Goal: Communication & Community: Answer question/provide support

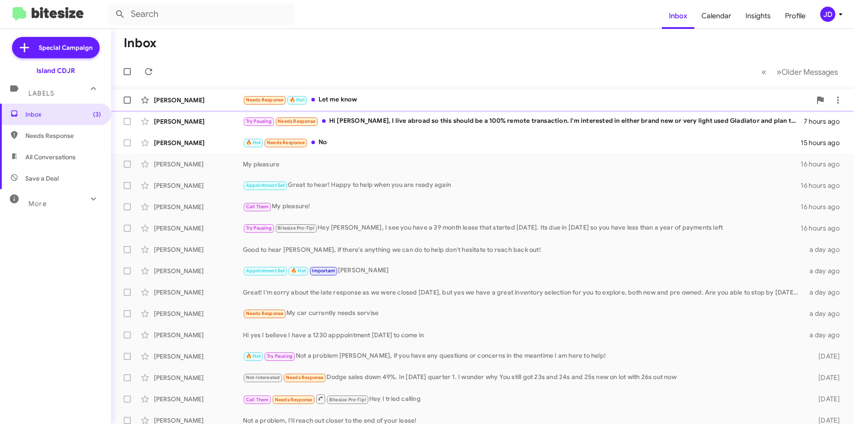
click at [364, 100] on div "Needs Response 🔥 Hot Let me know" at bounding box center [527, 100] width 569 height 10
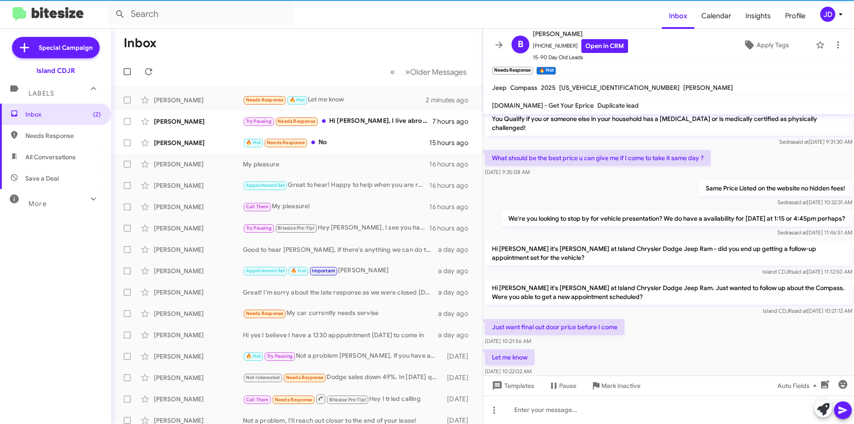
scroll to position [338, 0]
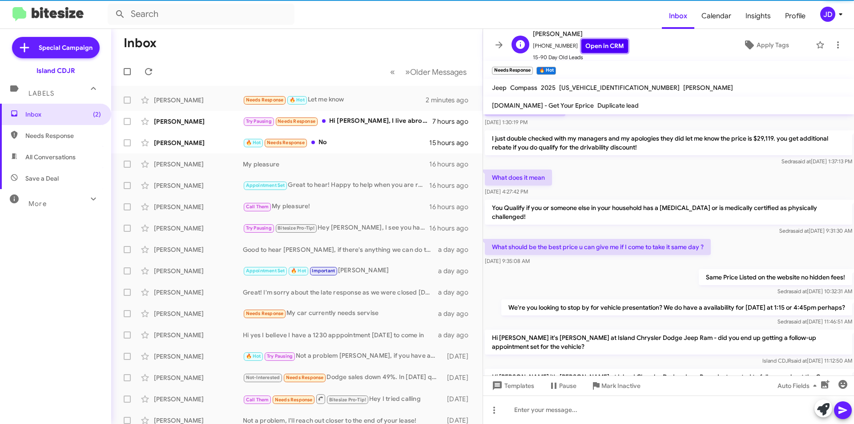
click at [601, 42] on link "Open in CRM" at bounding box center [605, 46] width 47 height 14
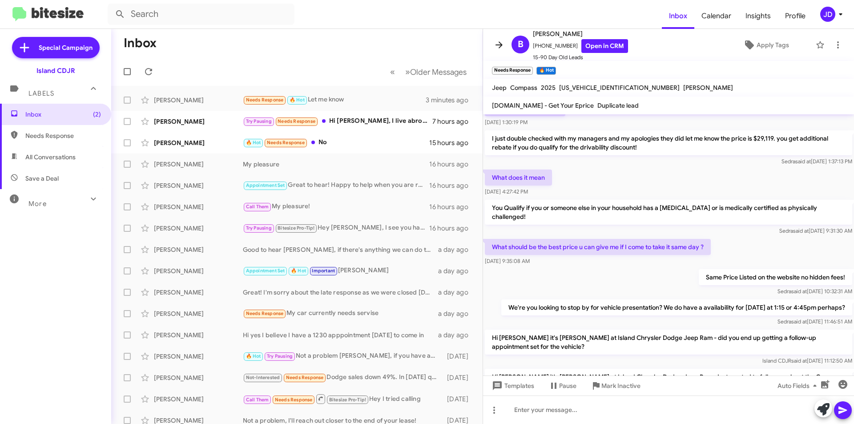
click at [497, 40] on icon at bounding box center [499, 45] width 11 height 11
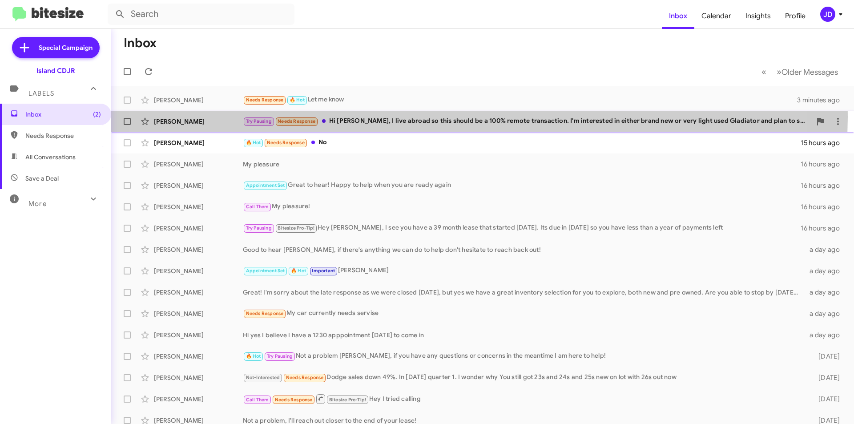
click at [432, 117] on div "Try Pausing Needs Response Hi [PERSON_NAME], I live abroad so this should be a …" at bounding box center [527, 121] width 569 height 10
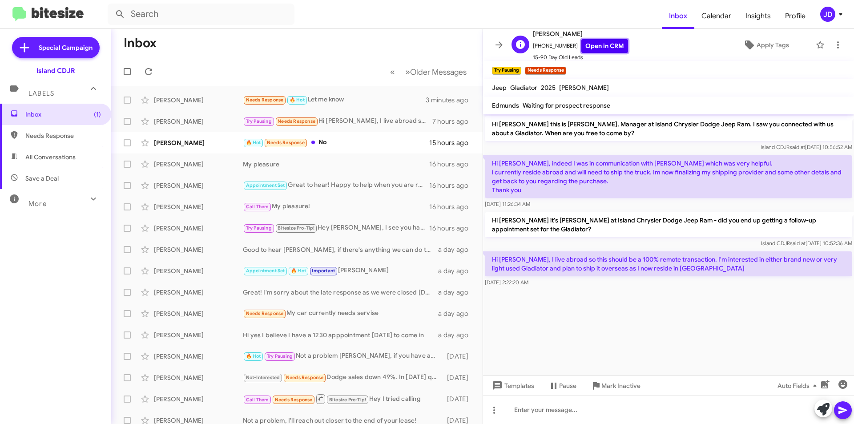
click at [602, 43] on link "Open in CRM" at bounding box center [605, 46] width 47 height 14
click at [619, 263] on p "Hi [PERSON_NAME], I live abroad so this should be a 100% remote transaction. I'…" at bounding box center [669, 263] width 368 height 25
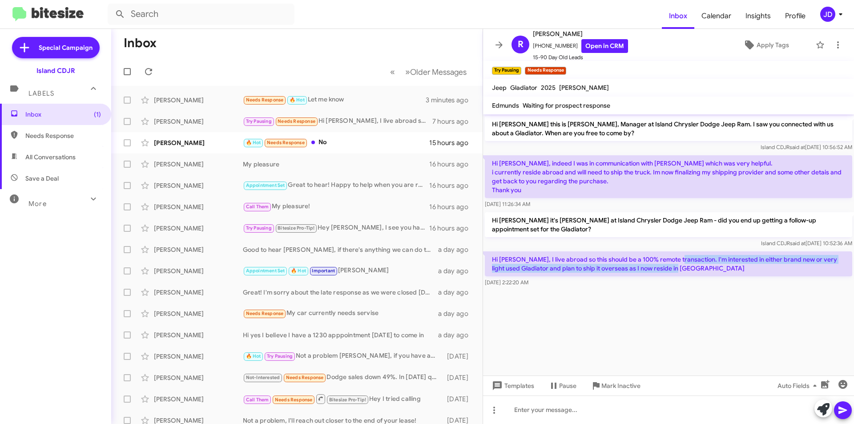
drag, startPoint x: 675, startPoint y: 259, endPoint x: 682, endPoint y: 270, distance: 12.2
click at [682, 270] on p "Hi [PERSON_NAME], I live abroad so this should be a 100% remote transaction. I'…" at bounding box center [669, 263] width 368 height 25
drag, startPoint x: 682, startPoint y: 270, endPoint x: 484, endPoint y: 256, distance: 198.9
click at [484, 256] on div "Hi [PERSON_NAME], I live abroad so this should be a 100% remote transaction. I'…" at bounding box center [668, 269] width 371 height 39
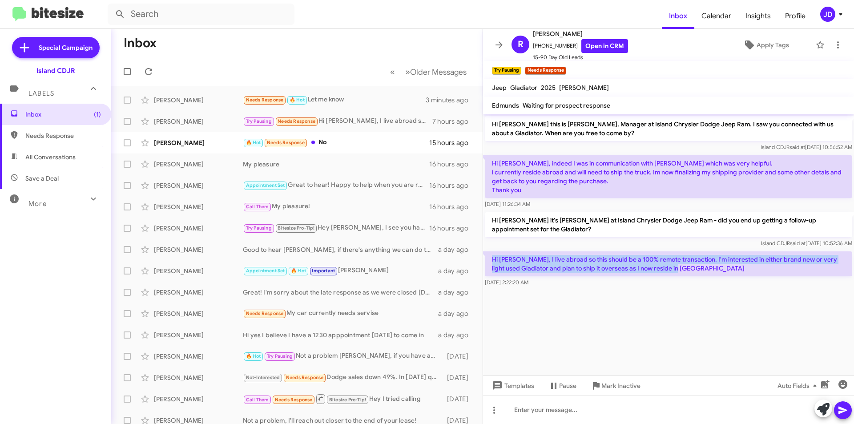
click at [491, 256] on p "Hi [PERSON_NAME], I live abroad so this should be a 100% remote transaction. I'…" at bounding box center [669, 263] width 368 height 25
click at [506, 258] on p "Hi [PERSON_NAME], I live abroad so this should be a 100% remote transaction. I'…" at bounding box center [669, 263] width 368 height 25
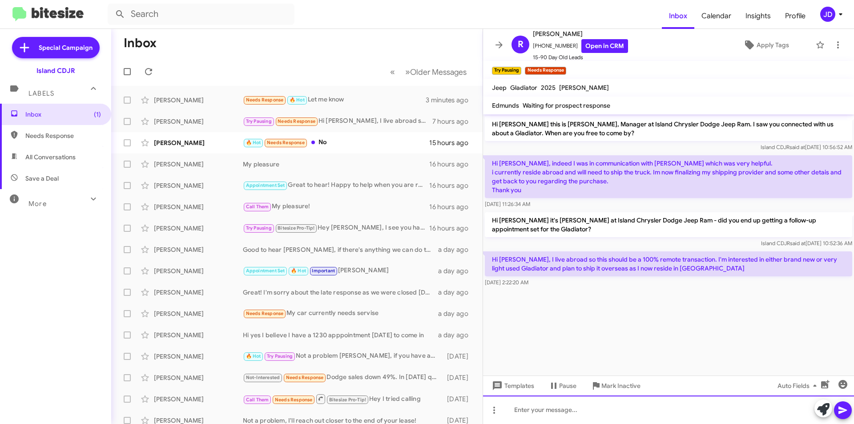
click at [578, 405] on div at bounding box center [668, 410] width 371 height 28
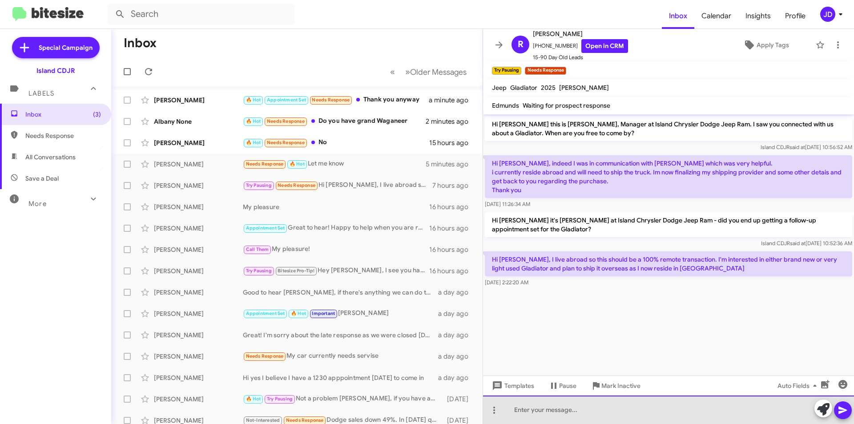
click at [639, 405] on div at bounding box center [668, 410] width 371 height 28
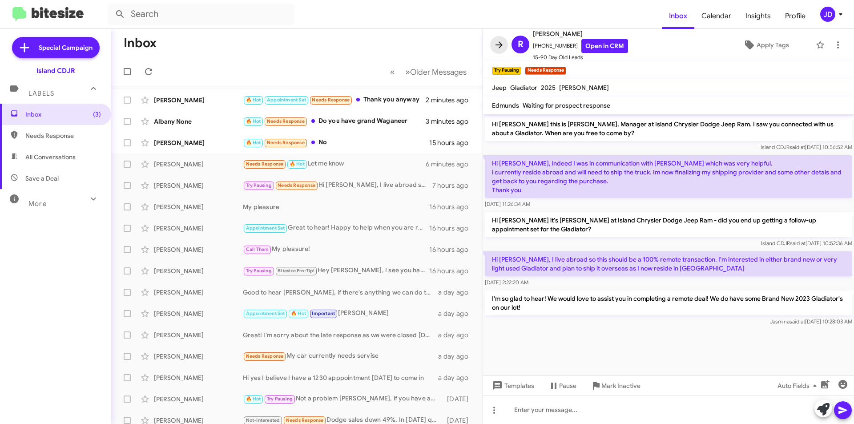
click at [502, 44] on icon at bounding box center [499, 44] width 7 height 7
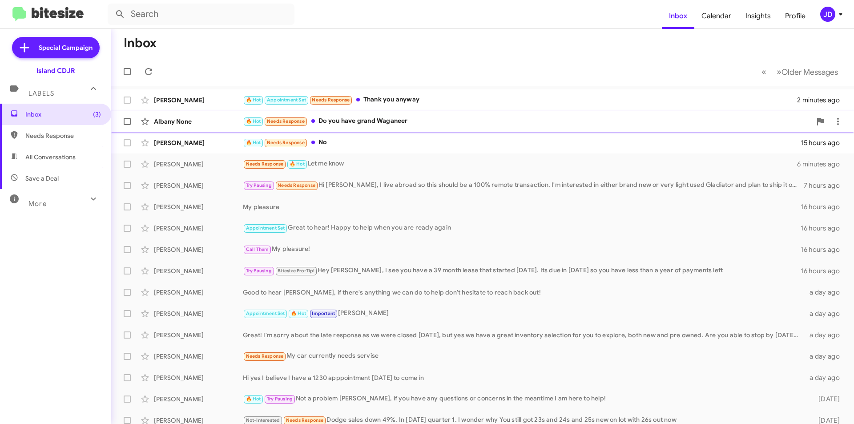
click at [435, 119] on div "🔥 Hot Needs Response Do you have grand Waganeer" at bounding box center [527, 121] width 569 height 10
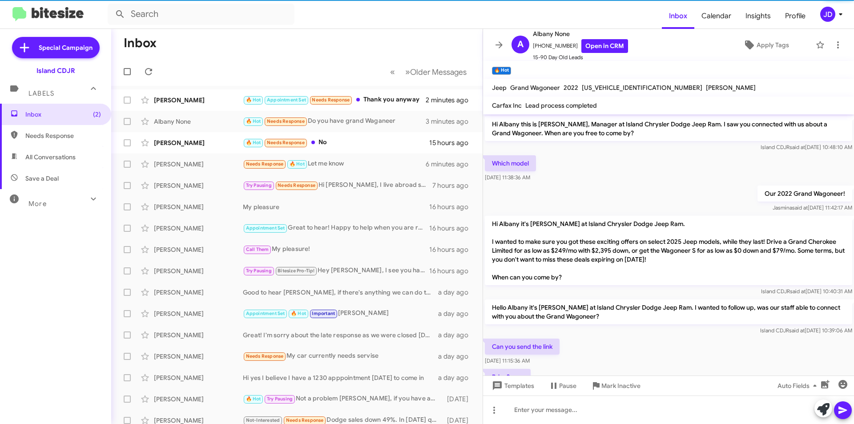
scroll to position [111, 0]
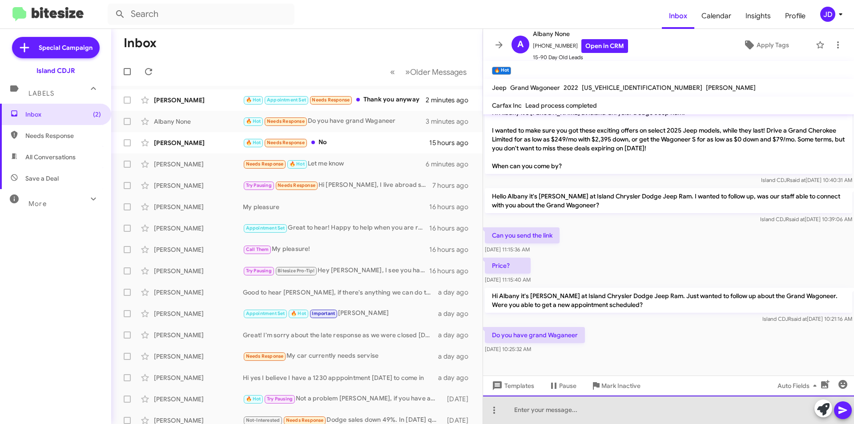
click at [606, 422] on div at bounding box center [668, 410] width 371 height 28
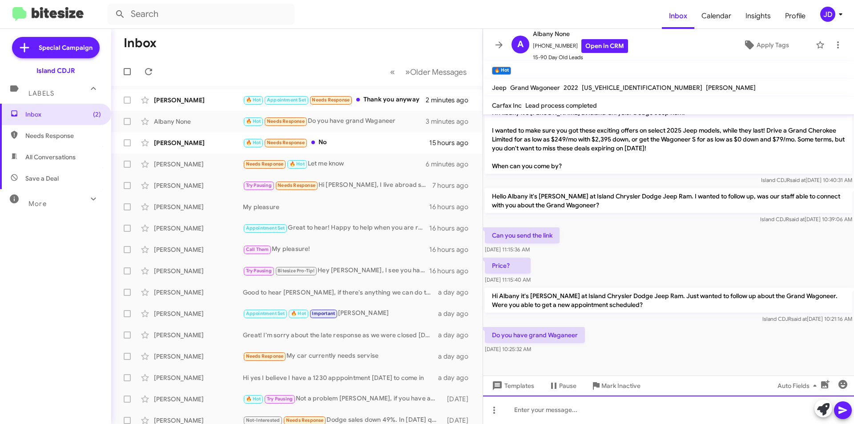
click at [645, 401] on div at bounding box center [668, 410] width 371 height 28
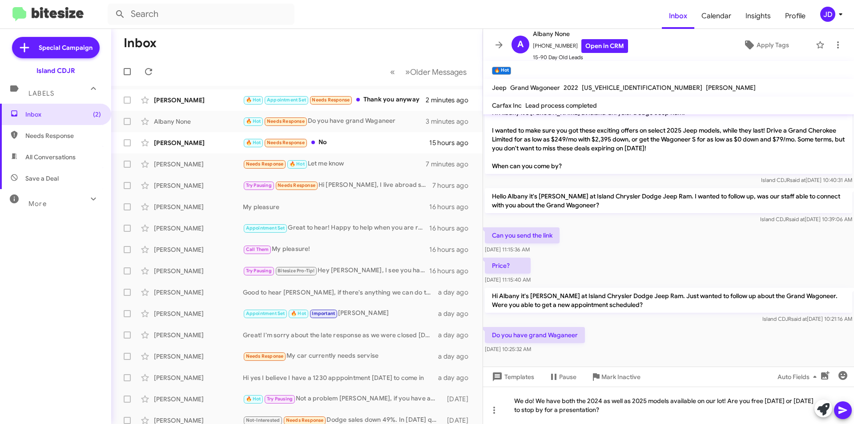
click at [842, 407] on icon at bounding box center [843, 410] width 11 height 11
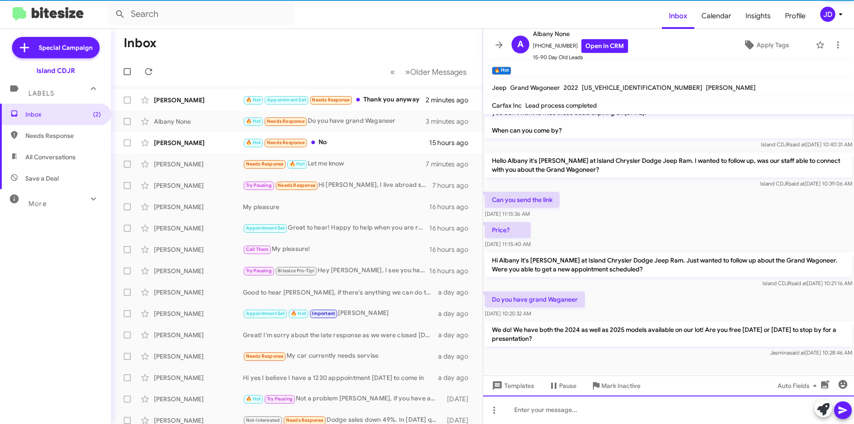
scroll to position [153, 0]
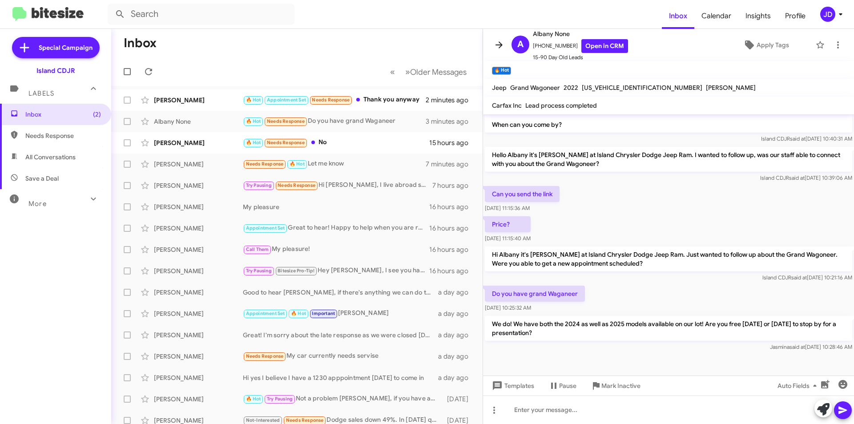
click at [502, 40] on icon at bounding box center [499, 45] width 11 height 11
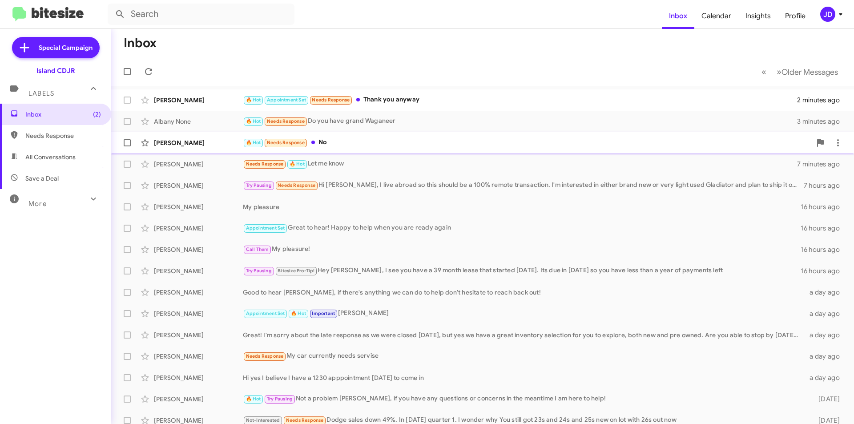
click at [388, 149] on div "[PERSON_NAME] 🔥 Hot Needs Response No 15 hours ago" at bounding box center [482, 143] width 729 height 18
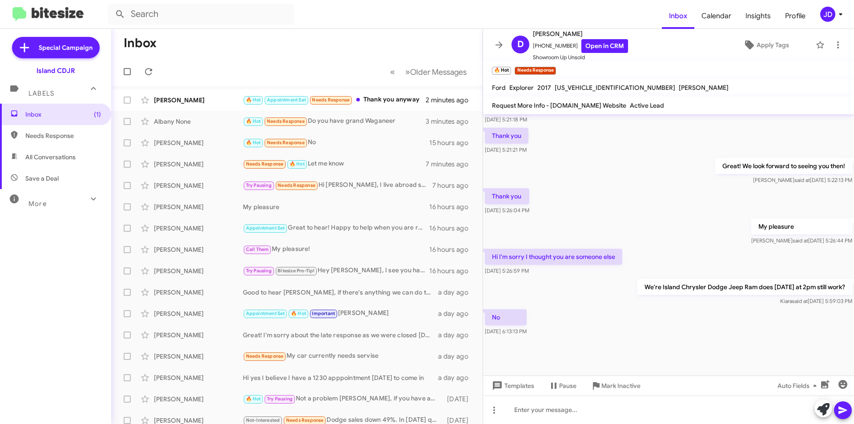
scroll to position [406, 0]
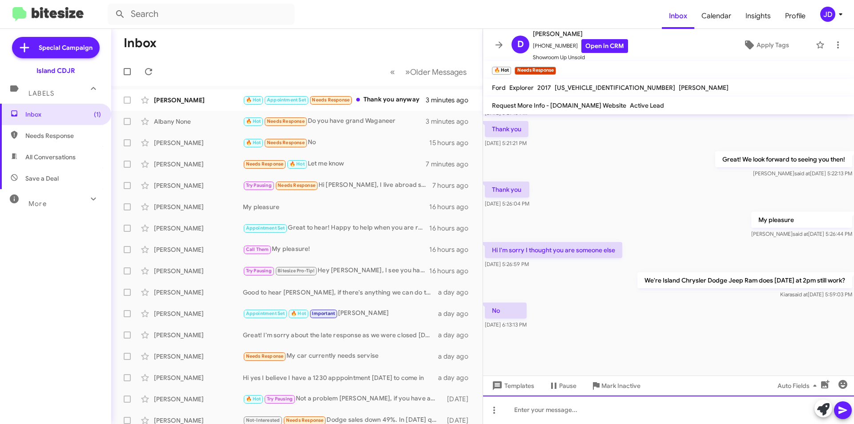
click at [637, 402] on div at bounding box center [668, 410] width 371 height 28
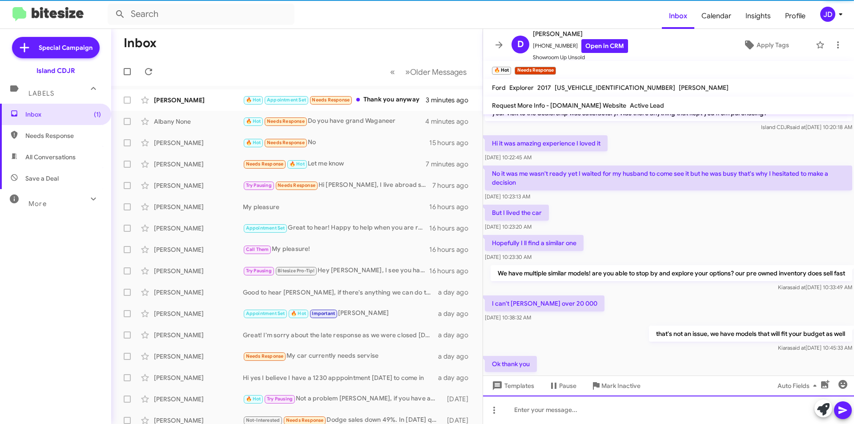
scroll to position [534, 0]
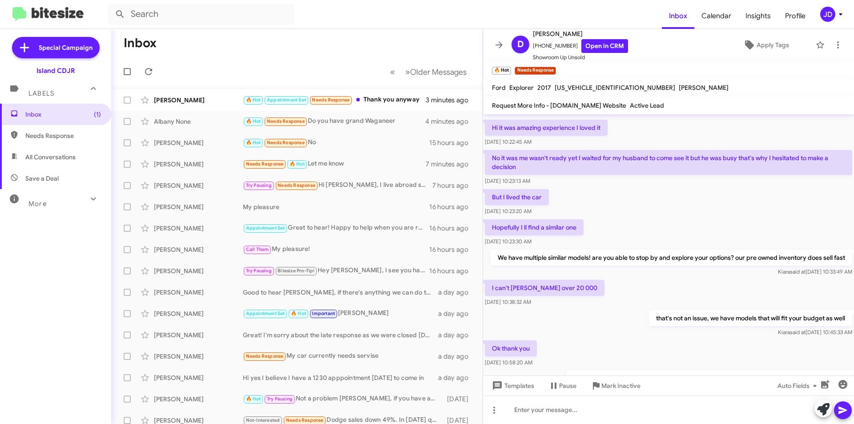
drag, startPoint x: 653, startPoint y: 169, endPoint x: 662, endPoint y: 142, distance: 28.3
click at [662, 142] on div "Hi [PERSON_NAME] this is [PERSON_NAME], Manager at Island Chrysler Dodge Jeep R…" at bounding box center [668, 156] width 371 height 1152
click at [662, 142] on div "Hi it was amazing experience I loved it [DATE] 10:22:45 AM" at bounding box center [668, 133] width 371 height 30
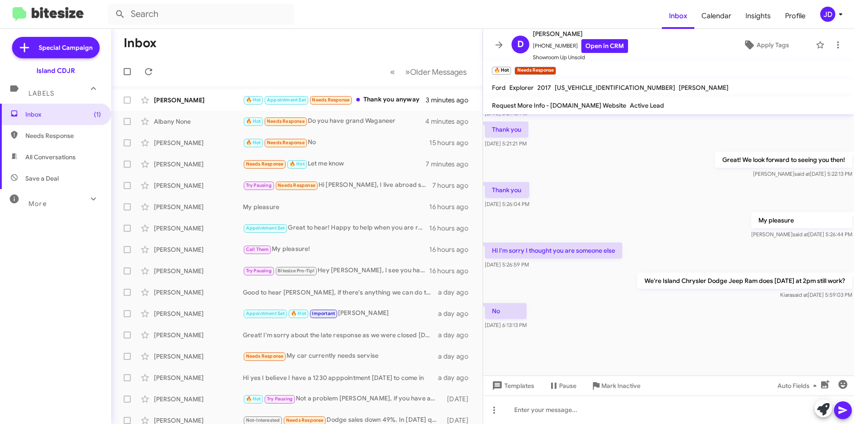
scroll to position [979, 0]
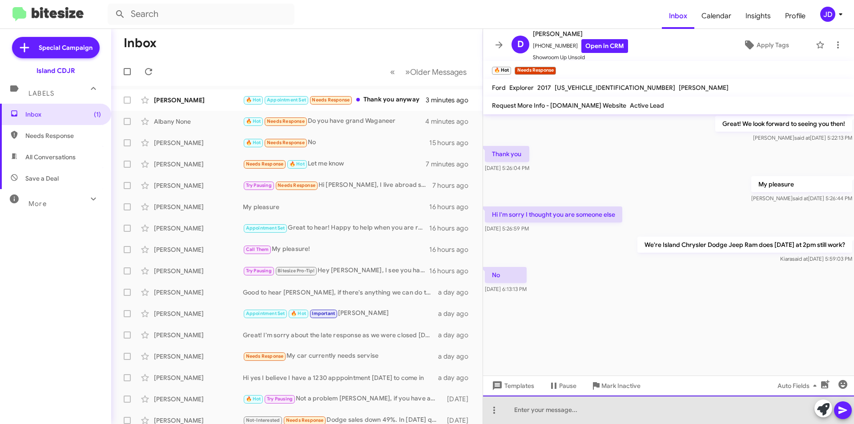
click at [648, 416] on div at bounding box center [668, 410] width 371 height 28
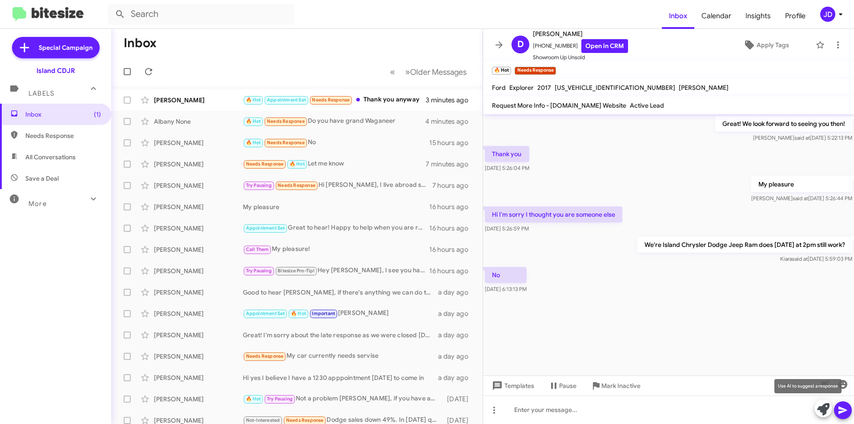
click at [823, 411] on icon at bounding box center [823, 409] width 12 height 12
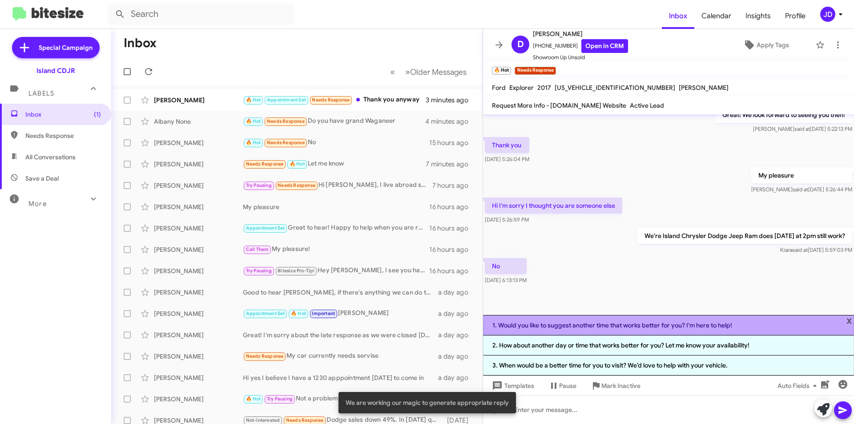
click at [686, 323] on li "1. Would you like to suggest another time that works better for you? I'm here t…" at bounding box center [668, 325] width 371 height 20
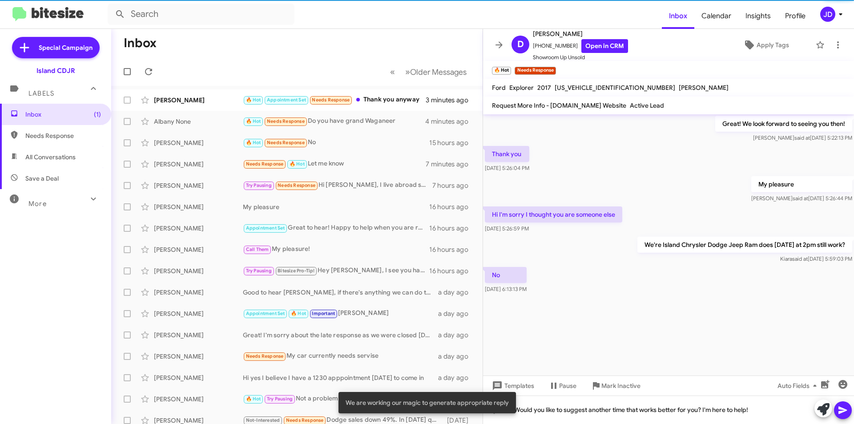
click at [847, 414] on icon at bounding box center [843, 410] width 11 height 11
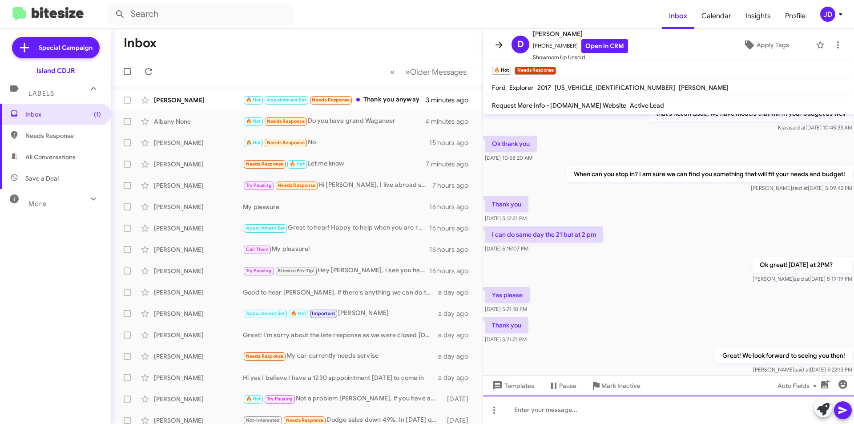
scroll to position [970, 0]
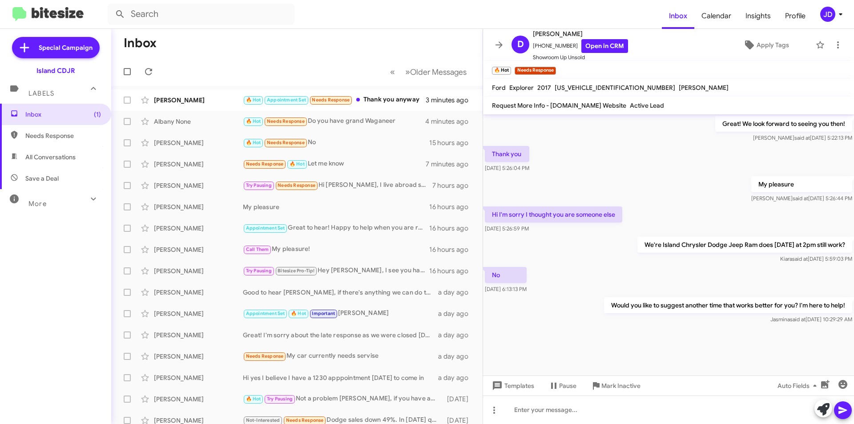
click at [498, 43] on icon at bounding box center [499, 45] width 11 height 11
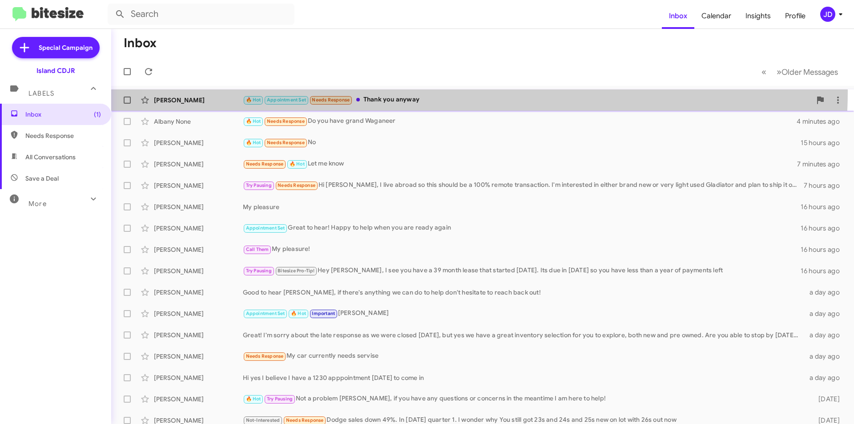
click at [438, 91] on div "[PERSON_NAME] 🔥 Hot Appointment Set Needs Response Thank you anyway 3 minutes a…" at bounding box center [482, 100] width 729 height 18
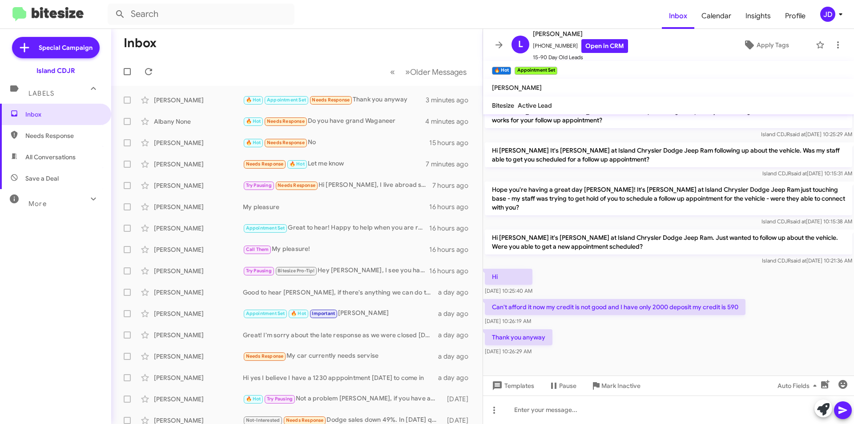
scroll to position [588, 0]
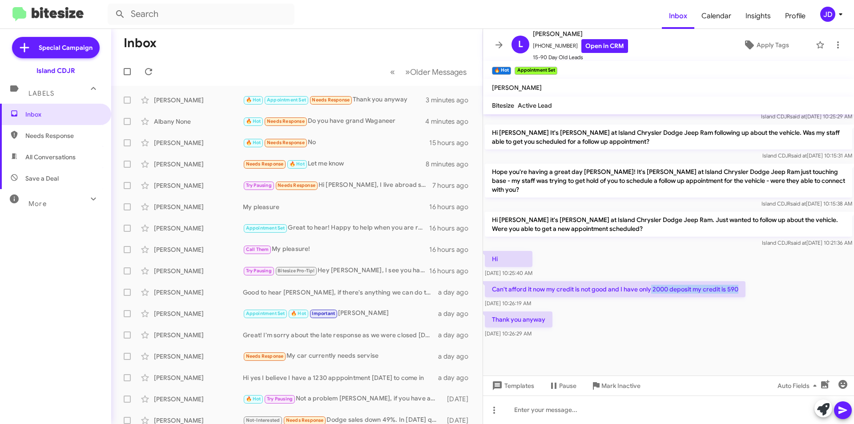
drag, startPoint x: 652, startPoint y: 284, endPoint x: 739, endPoint y: 283, distance: 86.3
click at [739, 283] on p "Can't afford it now my credit is not good and I have only 2000 deposit my credi…" at bounding box center [615, 289] width 261 height 16
click at [673, 404] on div at bounding box center [668, 410] width 371 height 28
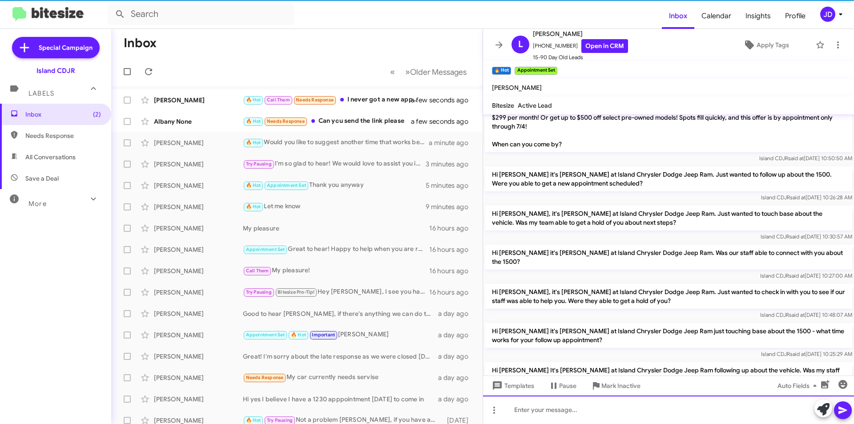
scroll to position [0, 0]
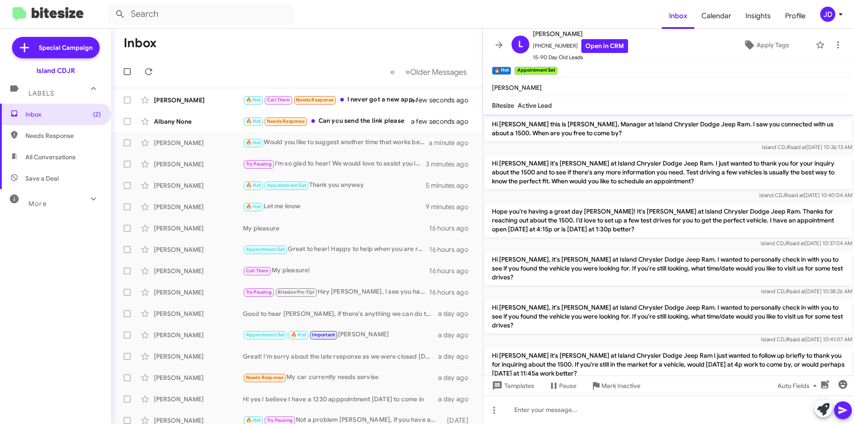
click at [498, 44] on icon at bounding box center [499, 45] width 11 height 11
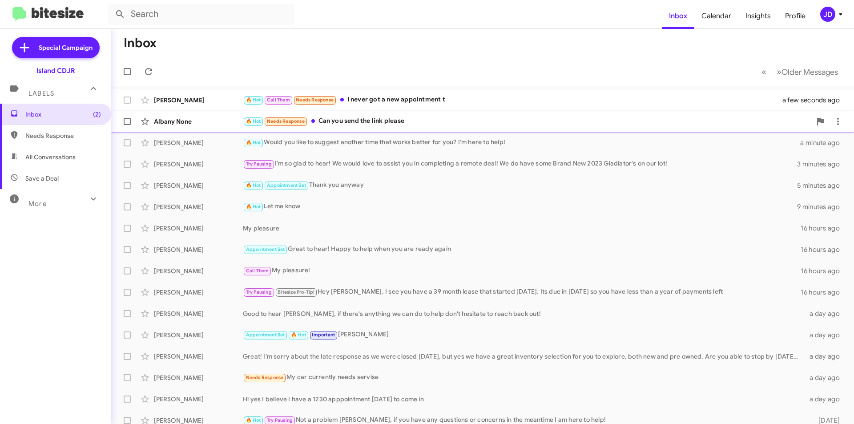
click at [449, 122] on div "🔥 Hot Needs Response Can you send the link please" at bounding box center [527, 121] width 569 height 10
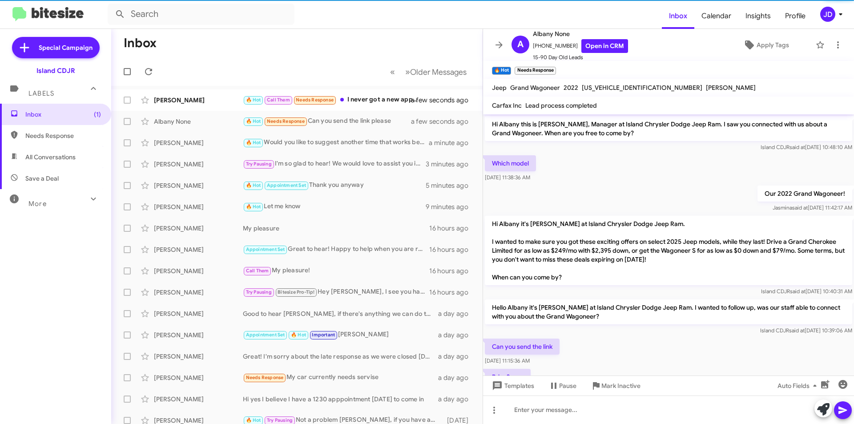
scroll to position [185, 0]
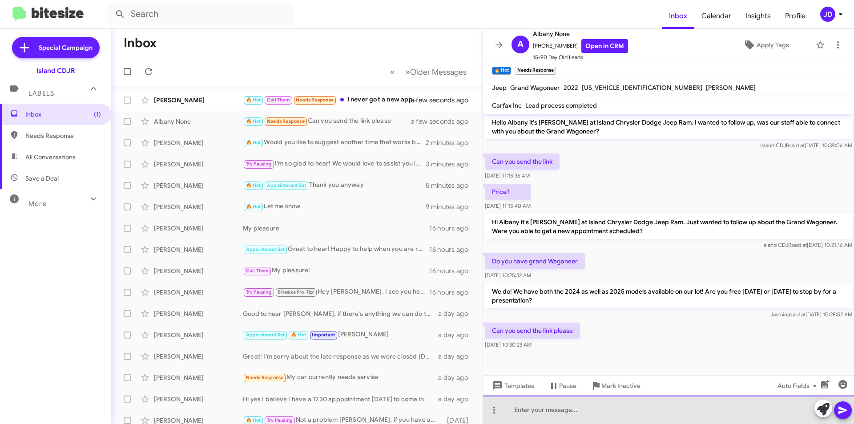
click at [604, 412] on div at bounding box center [668, 410] width 371 height 28
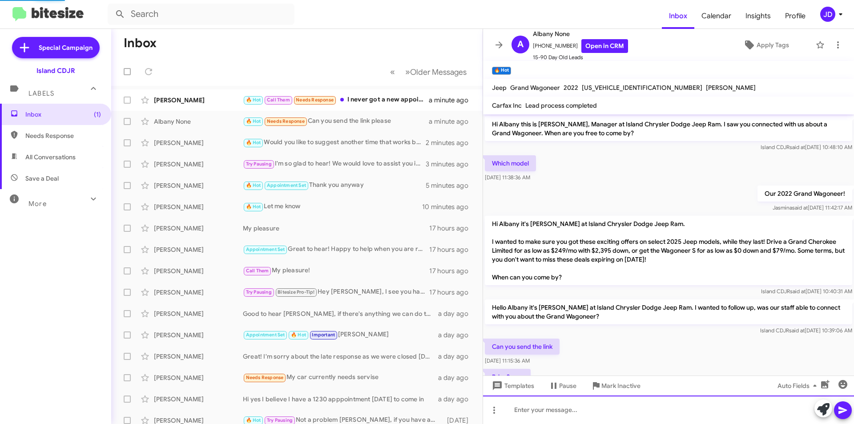
scroll to position [250, 0]
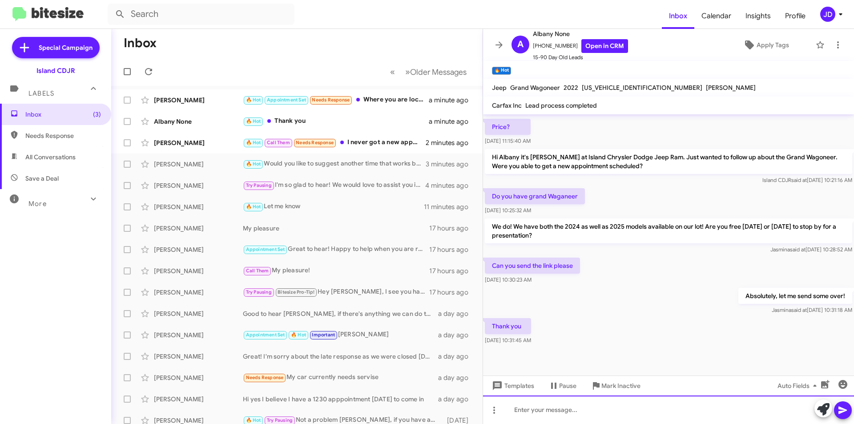
click at [580, 406] on div at bounding box center [668, 410] width 371 height 28
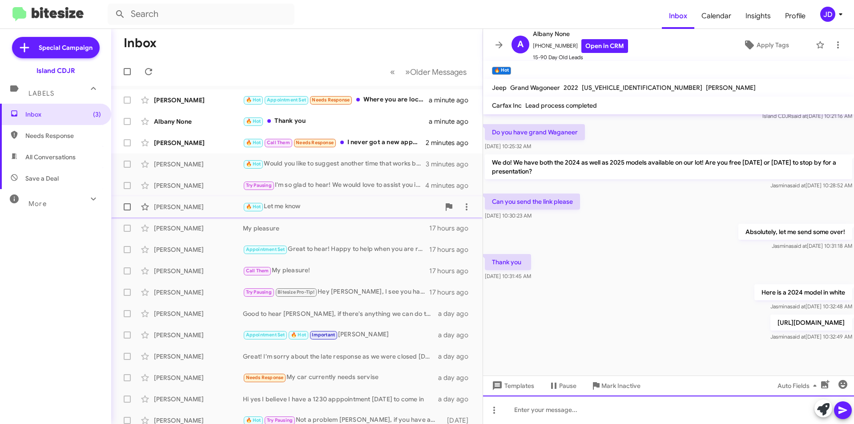
scroll to position [315, 0]
click at [596, 411] on div at bounding box center [668, 410] width 371 height 28
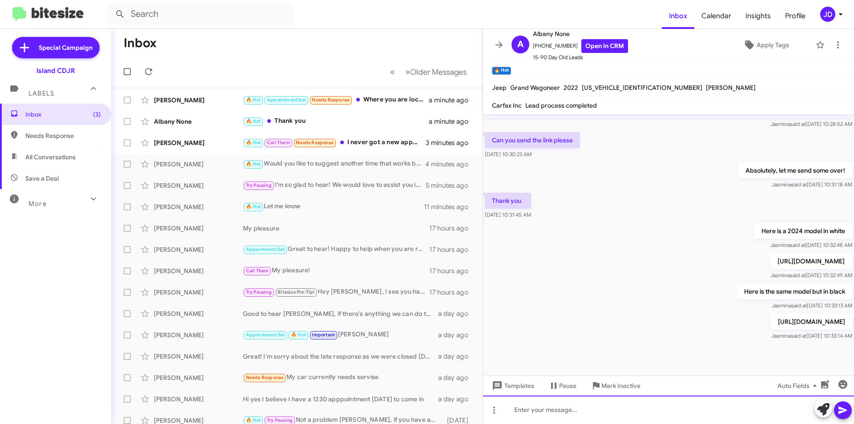
scroll to position [380, 0]
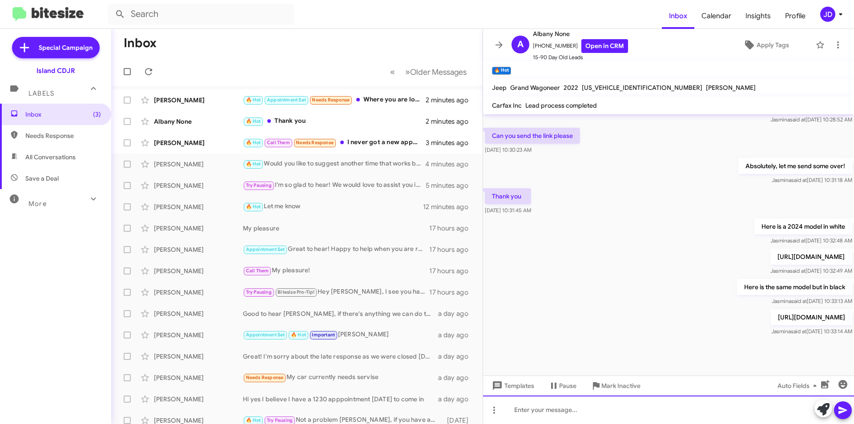
click at [687, 407] on div at bounding box center [668, 410] width 371 height 28
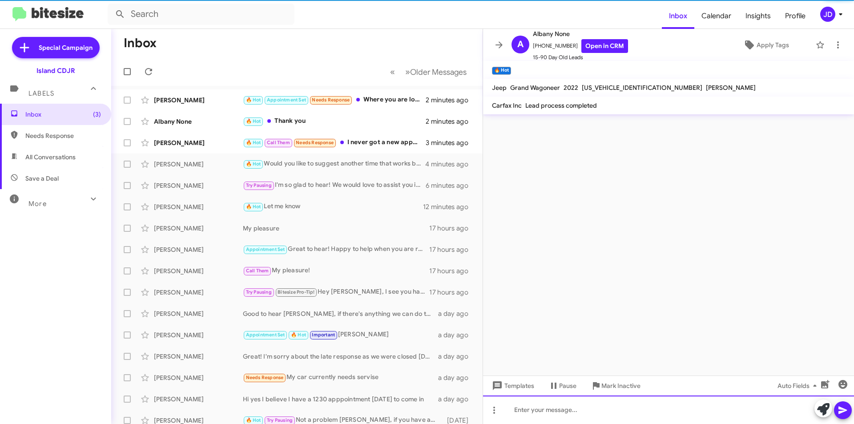
scroll to position [0, 0]
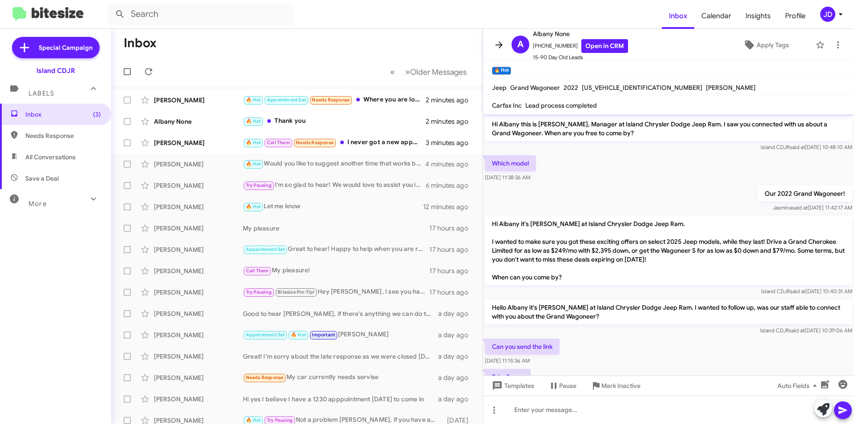
click at [497, 44] on icon at bounding box center [499, 45] width 11 height 11
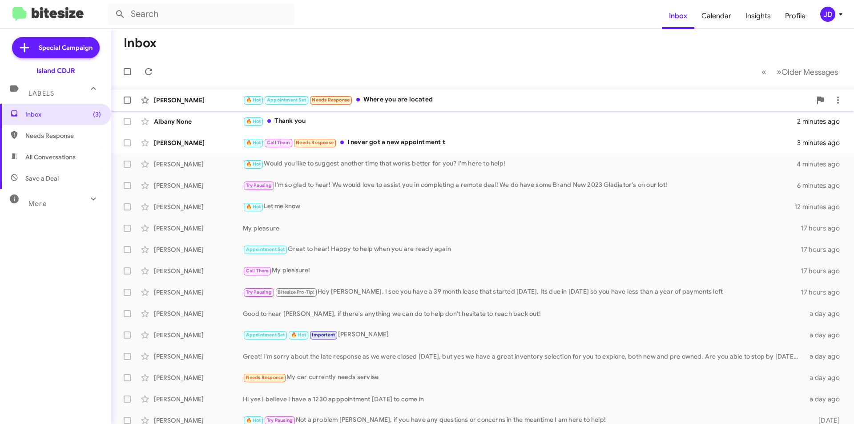
click at [424, 100] on div "🔥 Hot Appointment Set Needs Response Where you are located" at bounding box center [527, 100] width 569 height 10
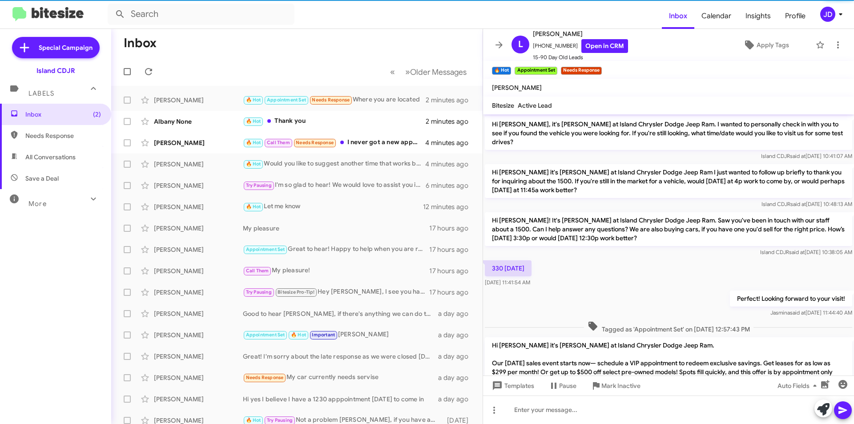
scroll to position [570, 0]
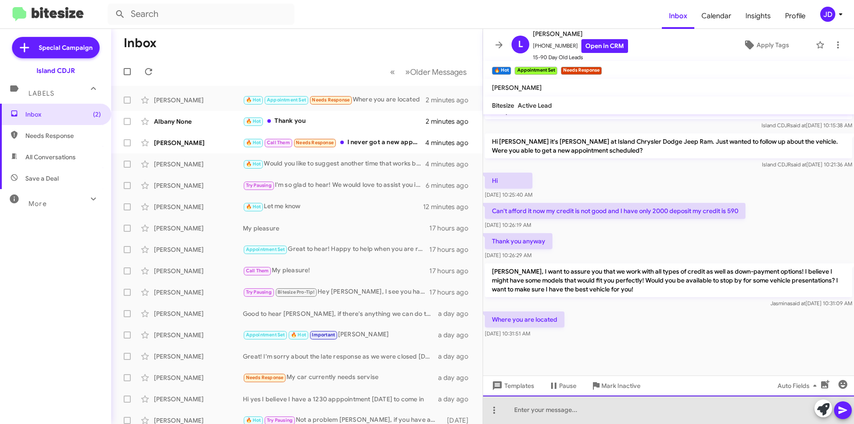
click at [590, 404] on div at bounding box center [668, 410] width 371 height 28
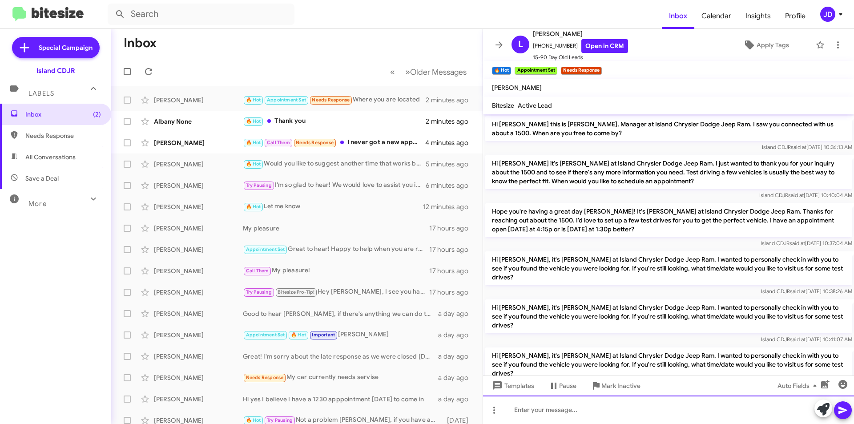
scroll to position [0, 0]
click at [495, 45] on icon at bounding box center [499, 45] width 11 height 11
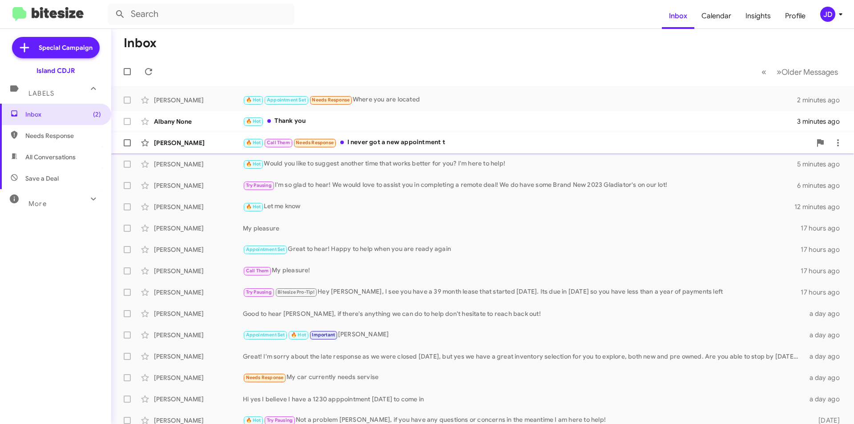
click at [451, 137] on div "[PERSON_NAME] 🔥 Hot Call Them Needs Response I never got a new appointment t 4 …" at bounding box center [482, 143] width 729 height 18
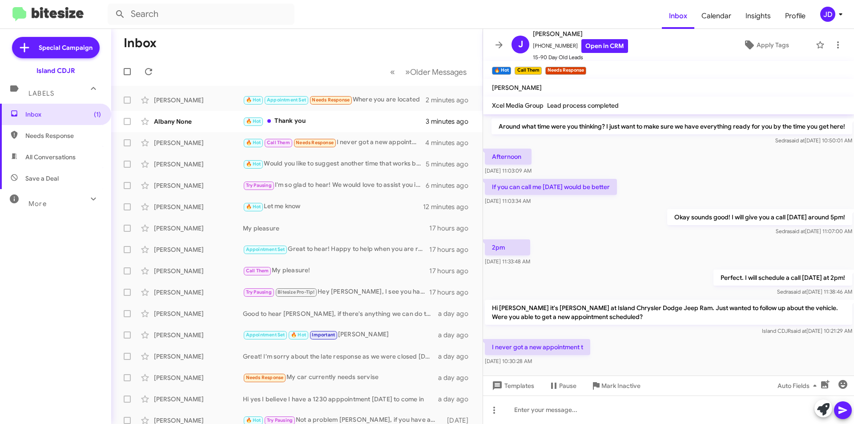
scroll to position [454, 0]
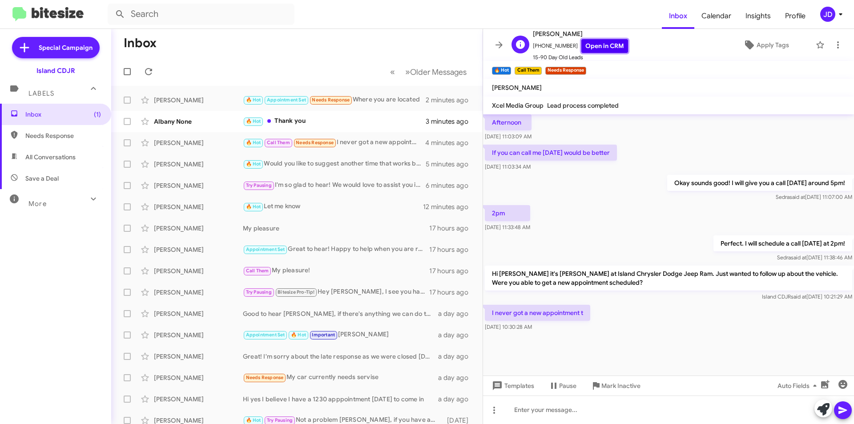
click at [603, 48] on link "Open in CRM" at bounding box center [605, 46] width 47 height 14
click at [606, 411] on div at bounding box center [668, 410] width 371 height 28
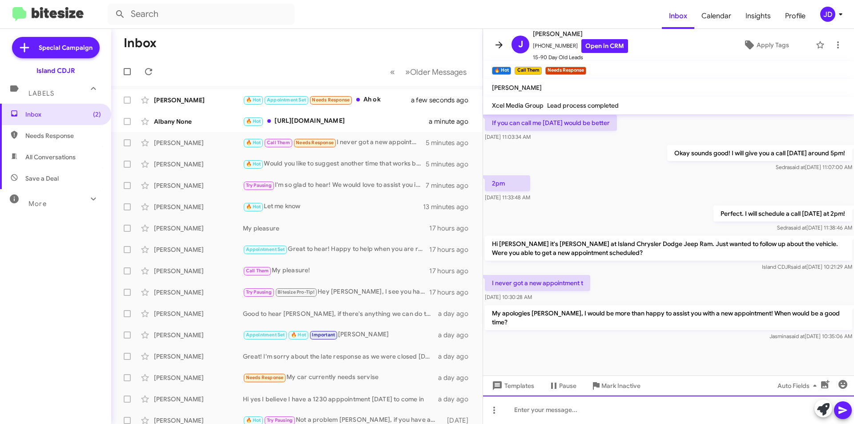
scroll to position [486, 0]
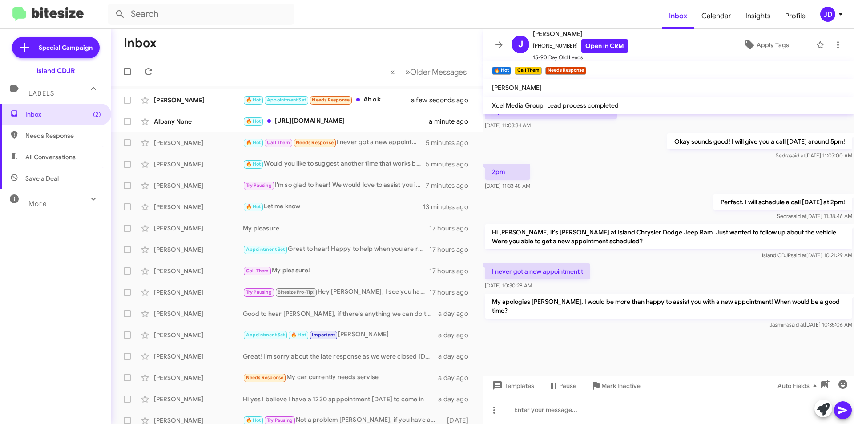
click at [496, 40] on icon at bounding box center [499, 45] width 11 height 11
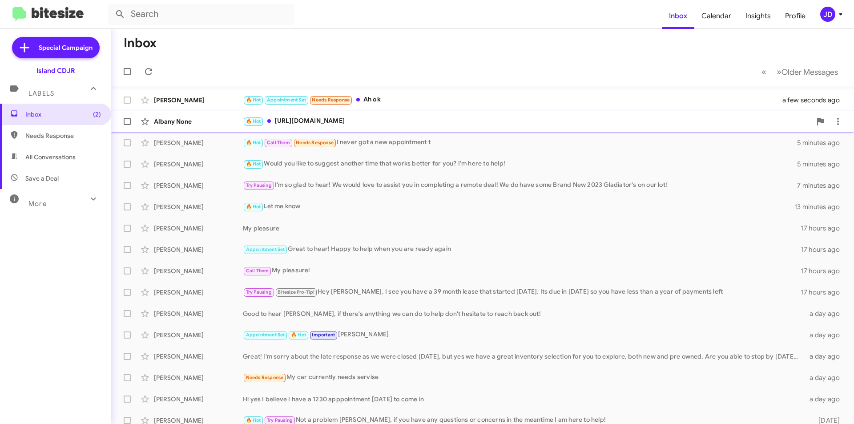
click at [470, 115] on div "Albany None 🔥 Hot [URL][DOMAIN_NAME] a minute ago" at bounding box center [482, 122] width 729 height 18
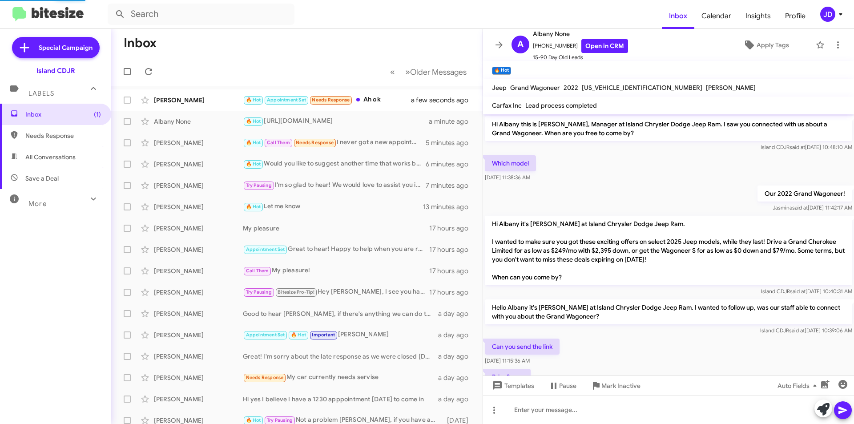
scroll to position [445, 0]
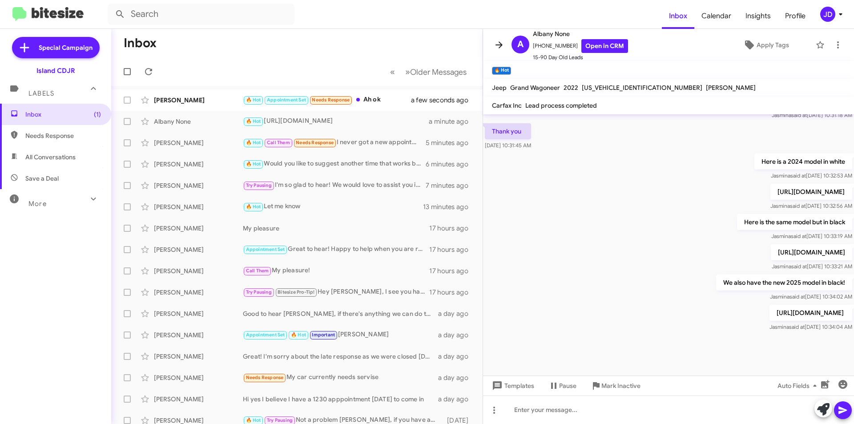
click at [500, 44] on icon at bounding box center [499, 45] width 11 height 11
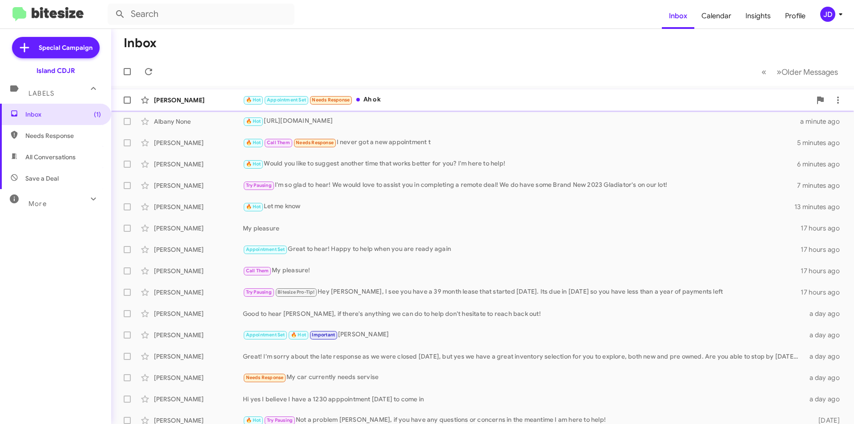
click at [455, 97] on div "🔥 Hot Appointment Set Needs Response Ah ok" at bounding box center [527, 100] width 569 height 10
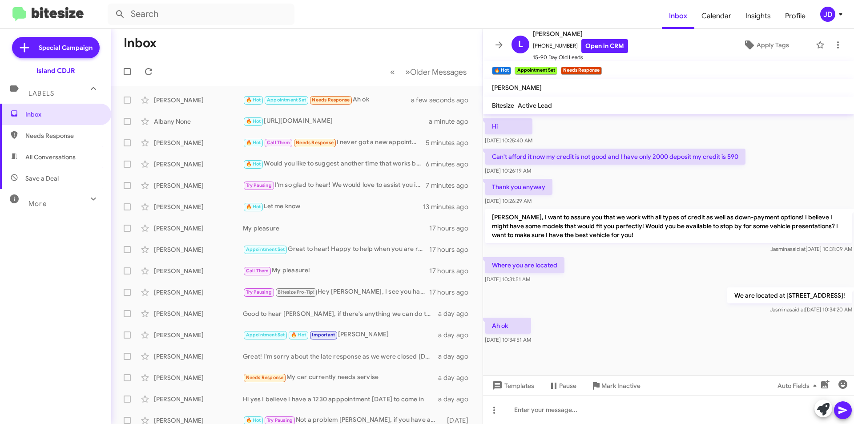
scroll to position [535, 0]
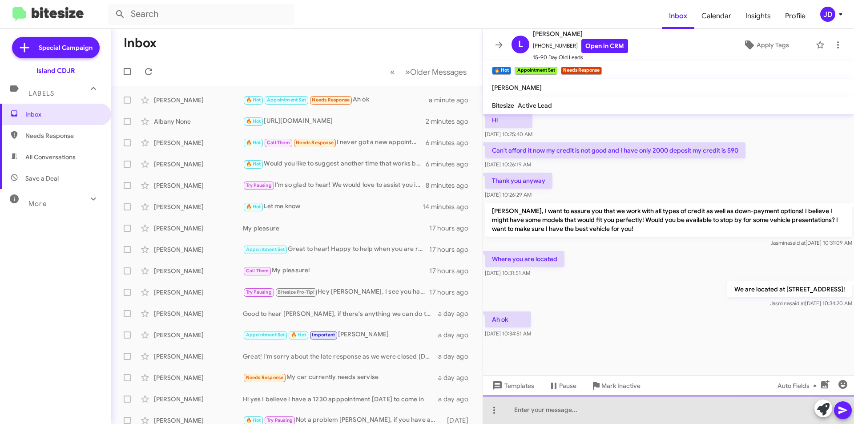
click at [627, 397] on div at bounding box center [668, 410] width 371 height 28
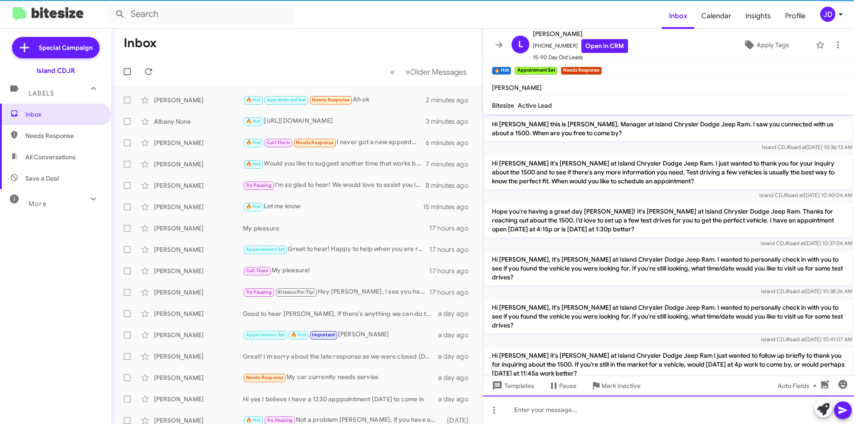
scroll to position [44, 0]
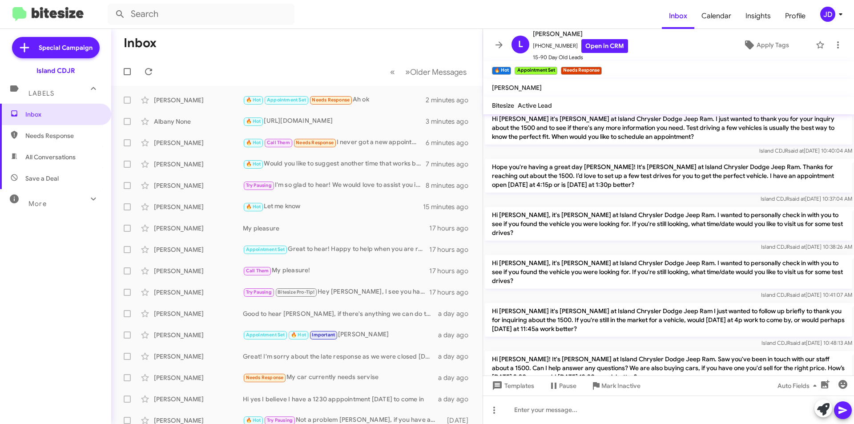
click at [494, 44] on icon at bounding box center [499, 45] width 11 height 11
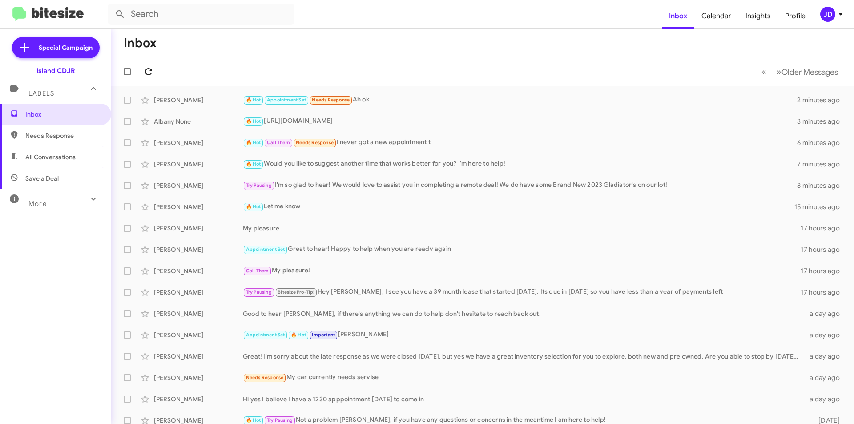
click at [152, 77] on button at bounding box center [149, 72] width 18 height 18
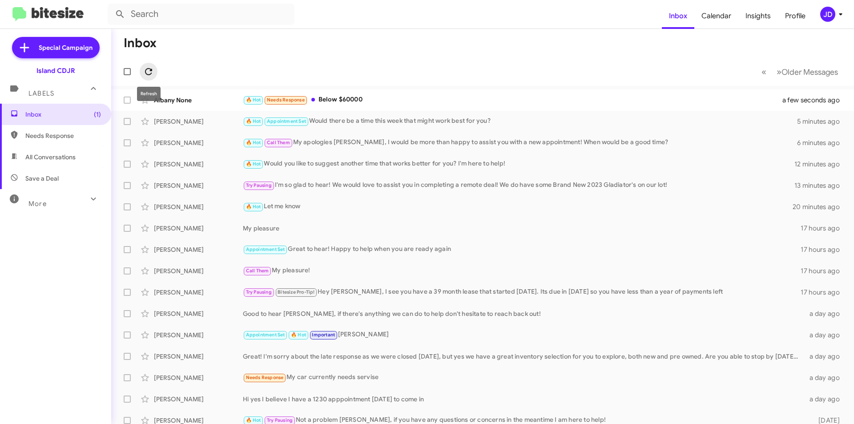
click at [152, 73] on icon at bounding box center [148, 71] width 11 height 11
click at [384, 94] on div "Albany None 🔥 Hot Needs Response Below $60000 6 minutes ago" at bounding box center [482, 100] width 729 height 18
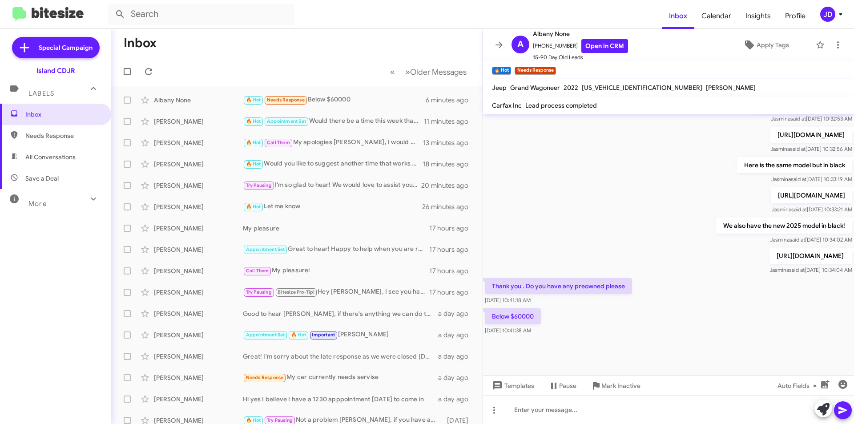
scroll to position [469, 0]
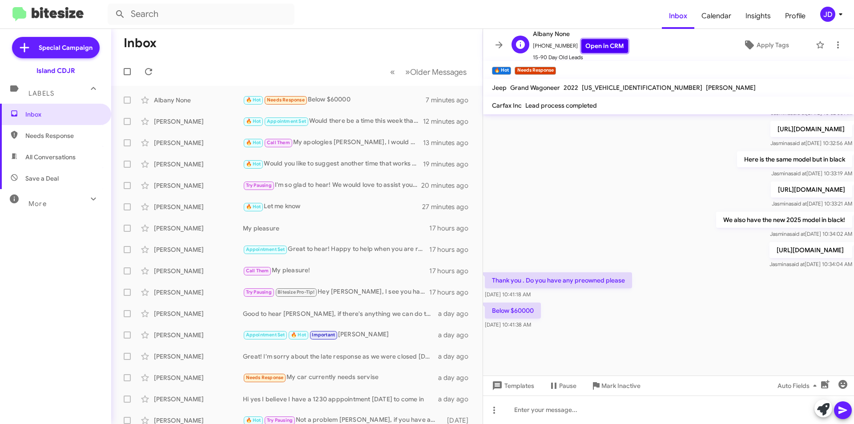
click at [584, 51] on link "Open in CRM" at bounding box center [605, 46] width 47 height 14
click at [597, 412] on div at bounding box center [668, 410] width 371 height 28
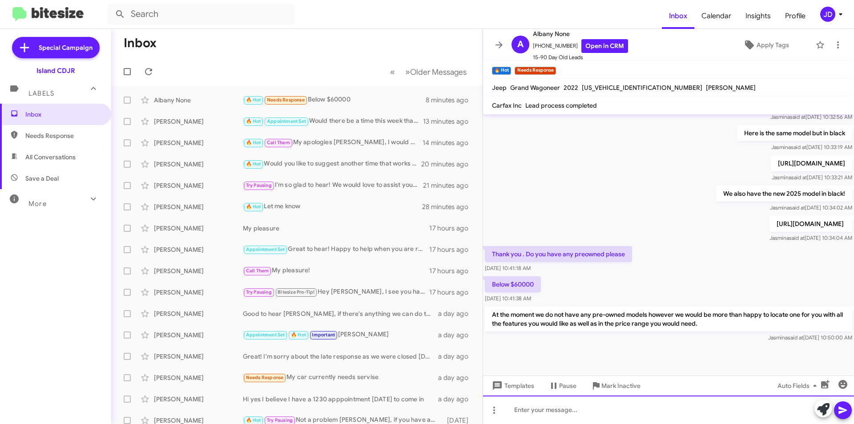
scroll to position [551, 0]
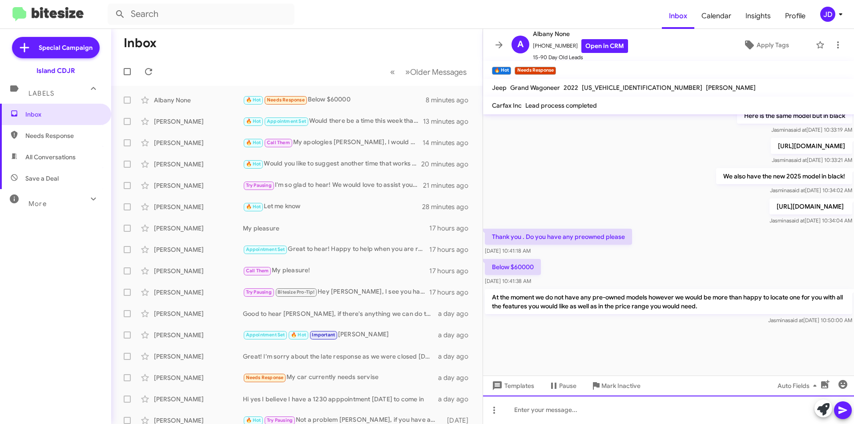
click at [717, 414] on div at bounding box center [668, 410] width 371 height 28
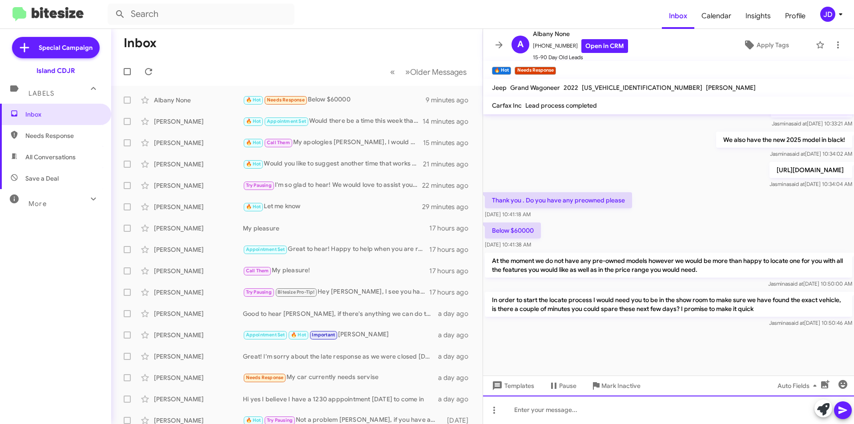
scroll to position [593, 0]
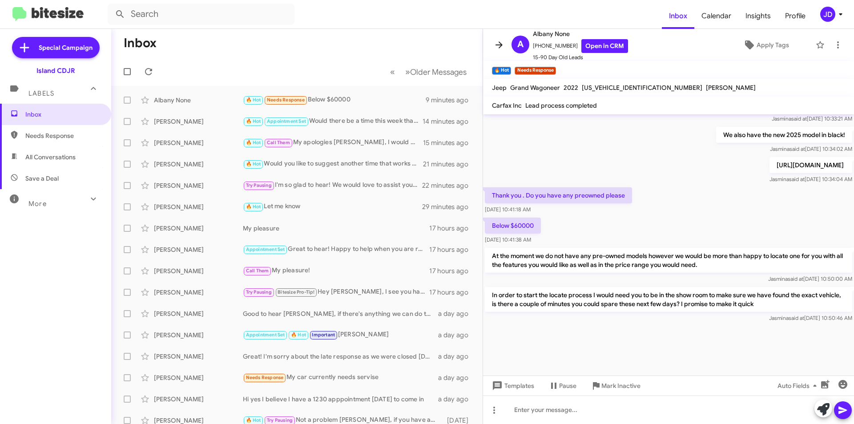
click at [496, 40] on icon at bounding box center [499, 45] width 11 height 11
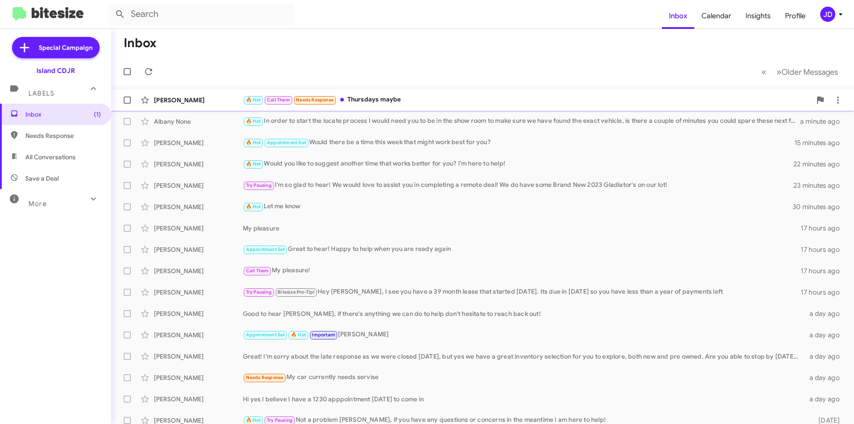
click at [196, 90] on span "[PERSON_NAME] 🔥 Hot Call Them Needs Response Thursdays maybe a minute ago" at bounding box center [482, 99] width 743 height 21
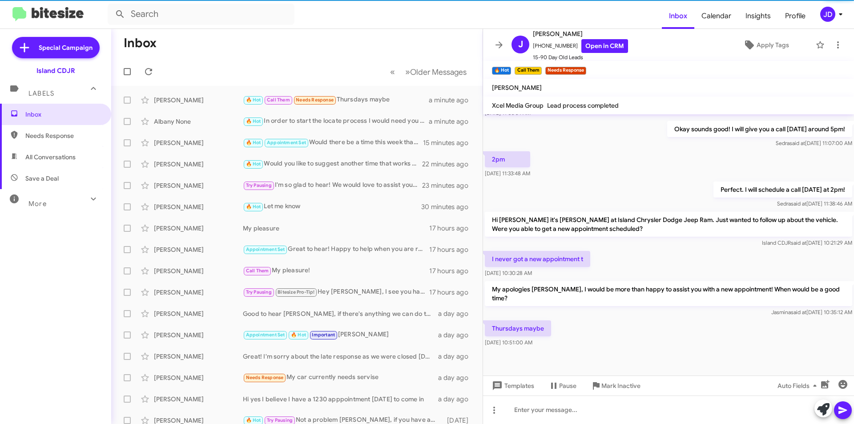
scroll to position [477, 0]
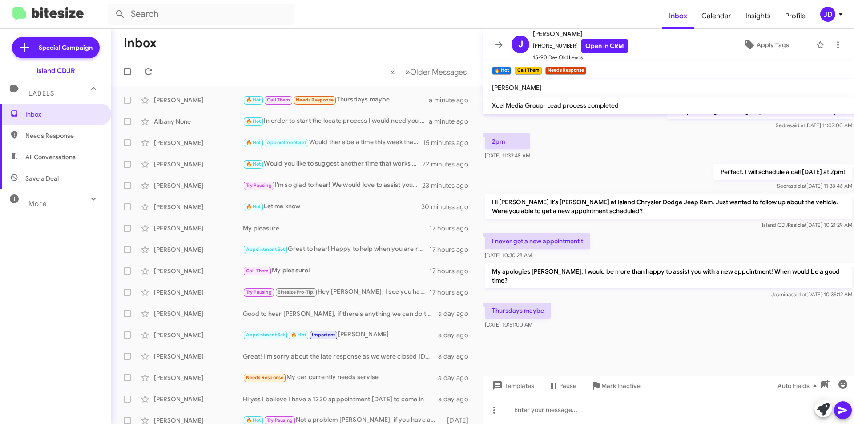
click at [559, 405] on div at bounding box center [668, 410] width 371 height 28
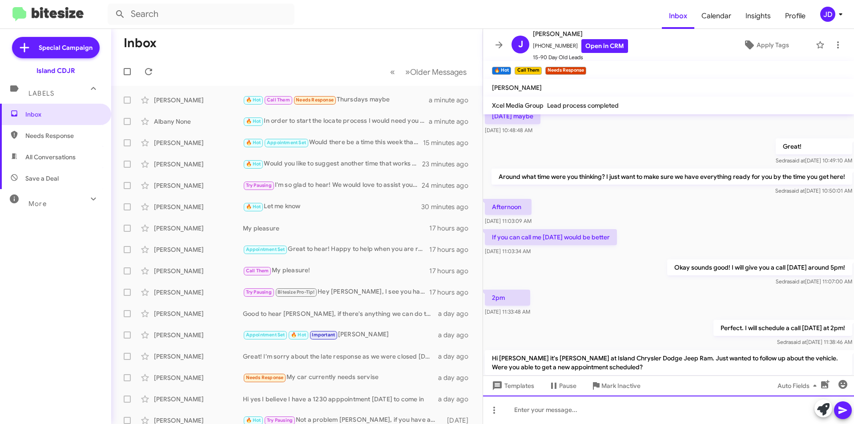
scroll to position [534, 0]
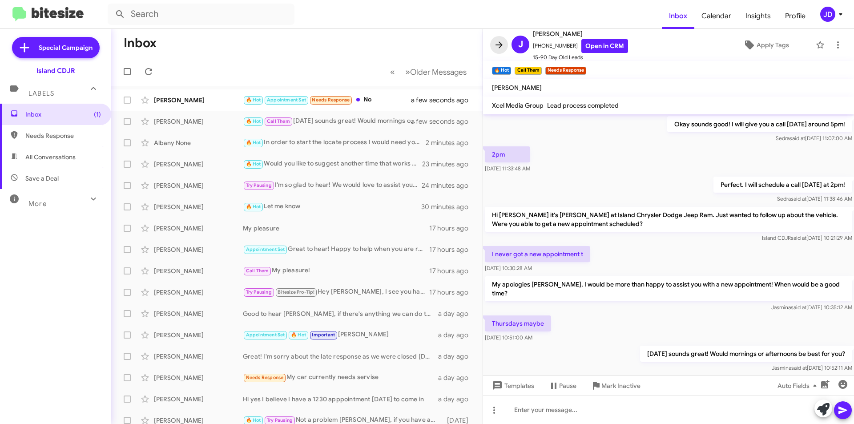
click at [503, 40] on icon at bounding box center [499, 45] width 11 height 11
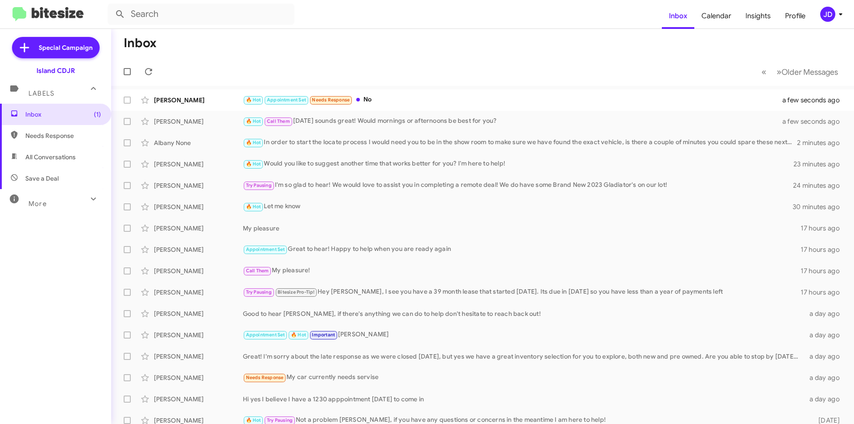
click at [474, 88] on mat-action-list "[PERSON_NAME] 🔥 Hot Appointment Set Needs Response No a few seconds ago [PERSON…" at bounding box center [482, 301] width 743 height 431
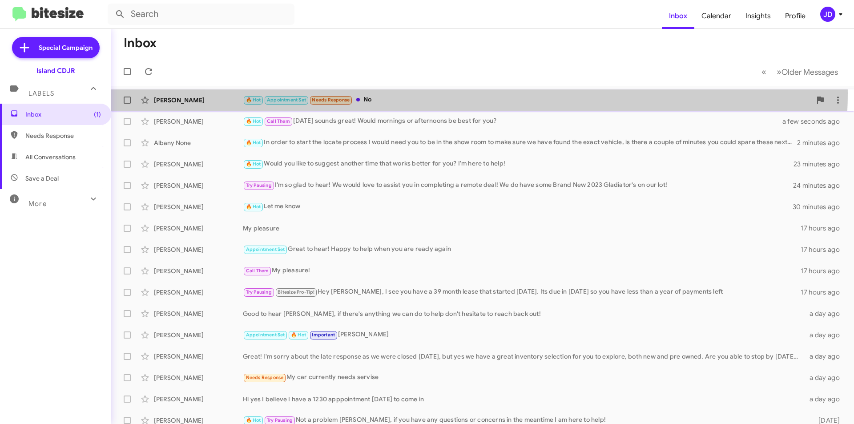
click at [470, 93] on div "[PERSON_NAME] 🔥 Hot Appointment Set Needs Response No a few seconds ago" at bounding box center [482, 100] width 729 height 18
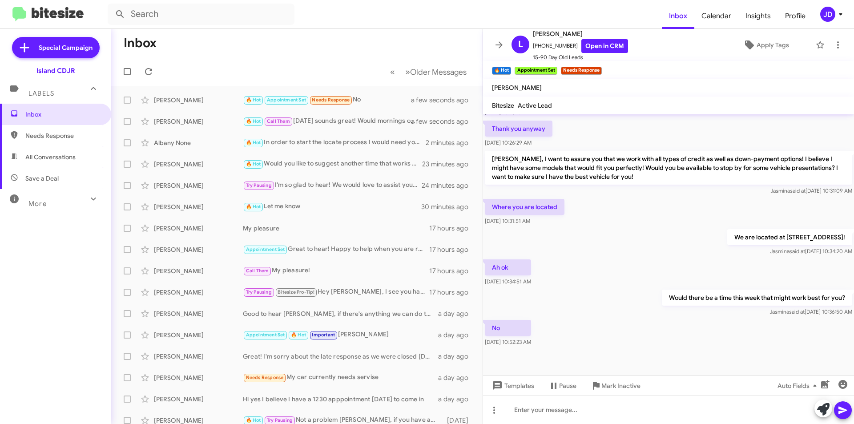
scroll to position [517, 0]
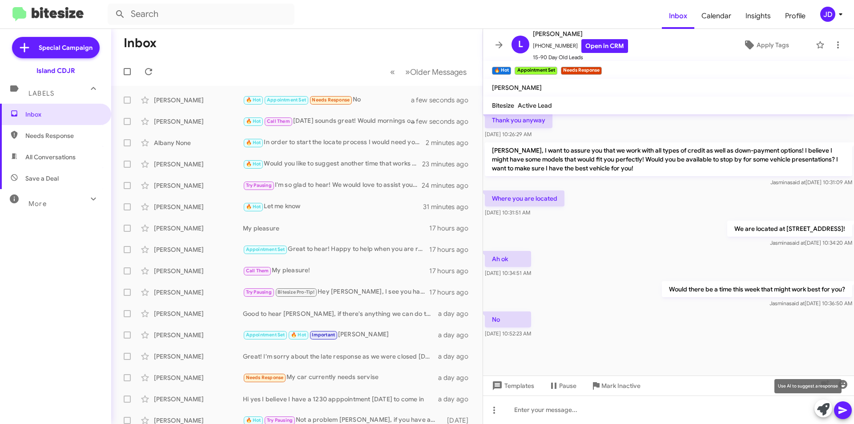
click at [819, 409] on icon at bounding box center [823, 409] width 12 height 12
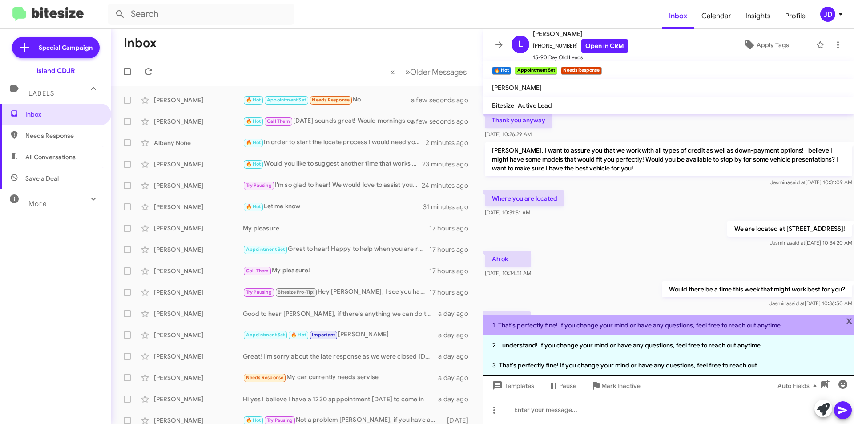
click at [674, 323] on li "1. That's perfectly fine! If you change your mind or have any questions, feel f…" at bounding box center [668, 325] width 371 height 20
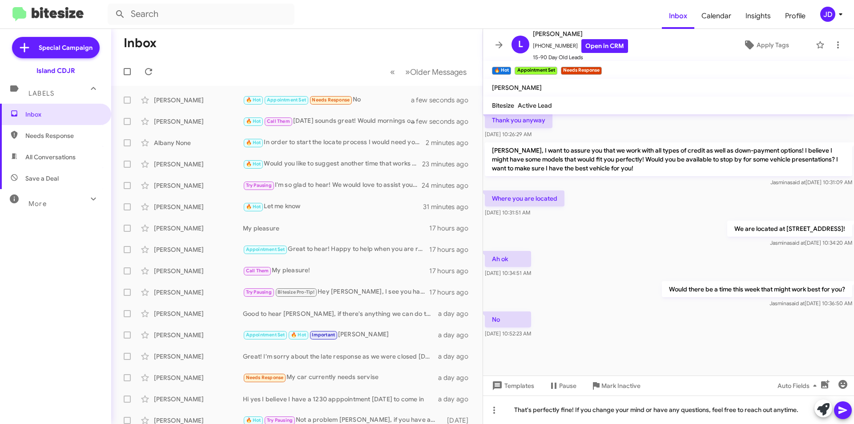
click at [843, 407] on icon at bounding box center [843, 410] width 11 height 11
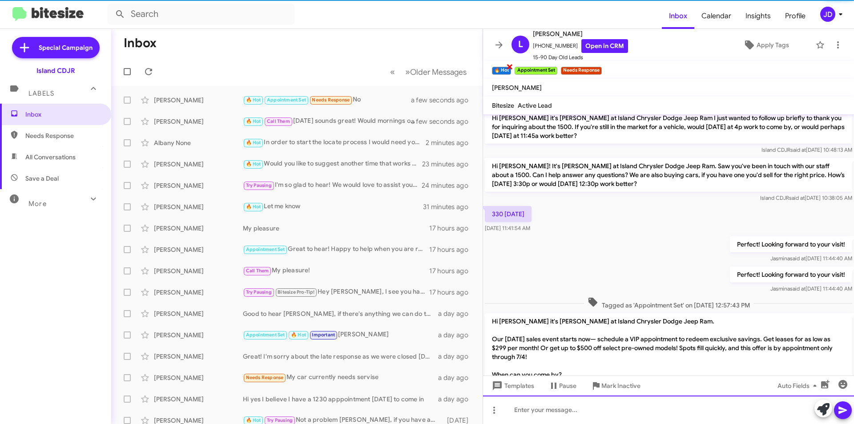
scroll to position [0, 0]
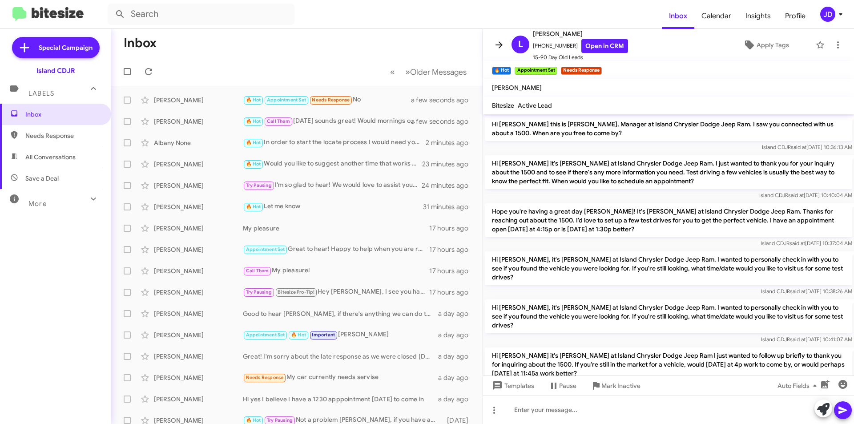
click at [495, 41] on icon at bounding box center [499, 45] width 11 height 11
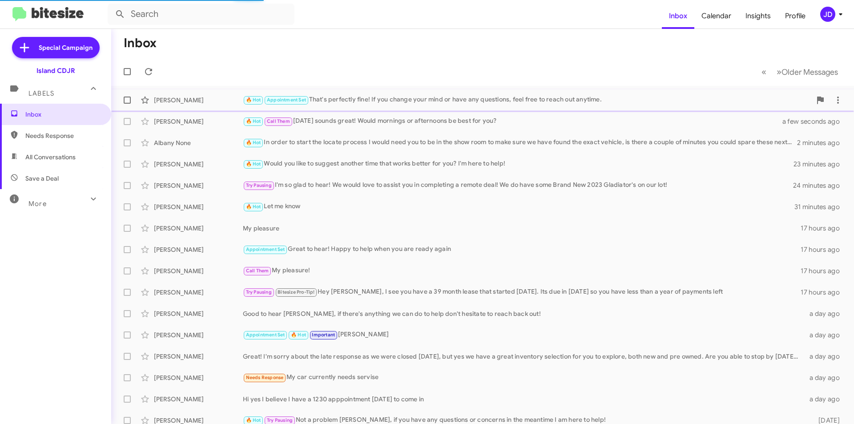
click at [251, 92] on div "[PERSON_NAME] 🔥 Hot Appointment Set That's perfectly fine! If you change your m…" at bounding box center [482, 100] width 729 height 18
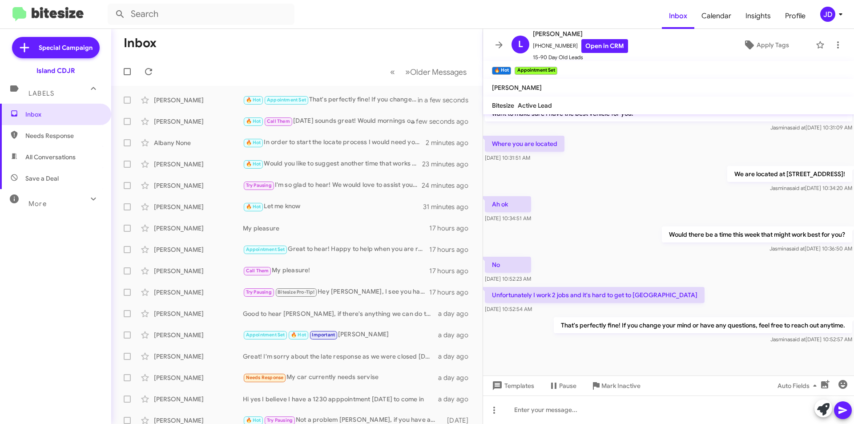
scroll to position [531, 0]
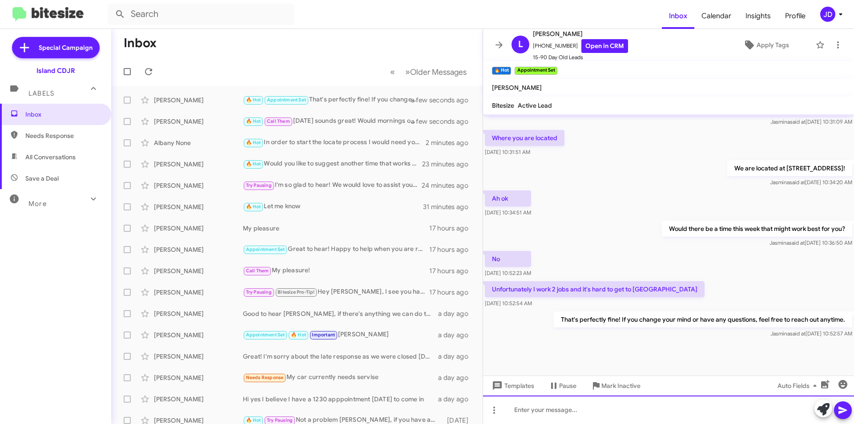
click at [678, 399] on div at bounding box center [668, 410] width 371 height 28
click at [630, 404] on div at bounding box center [668, 410] width 371 height 28
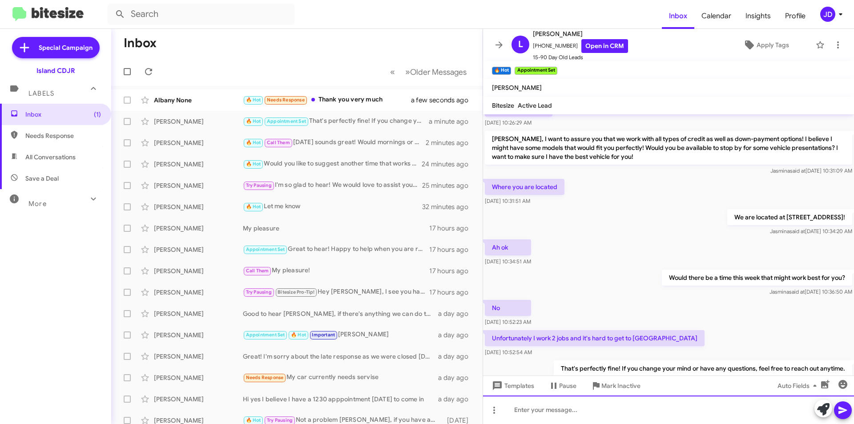
scroll to position [999, 0]
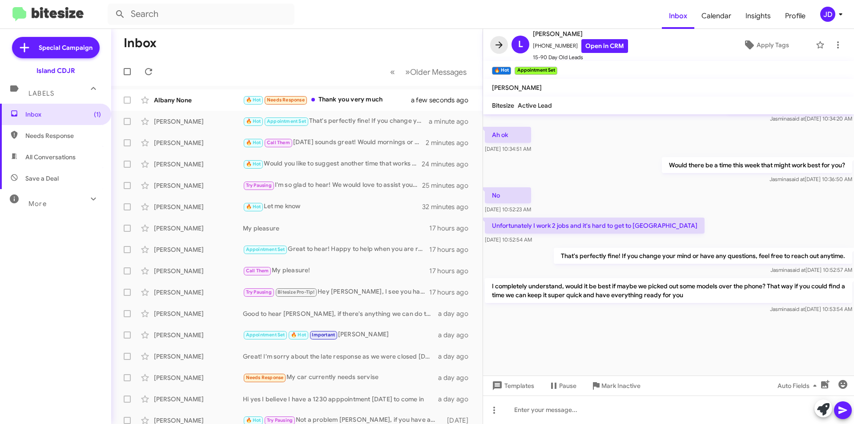
click at [500, 51] on button at bounding box center [499, 45] width 18 height 18
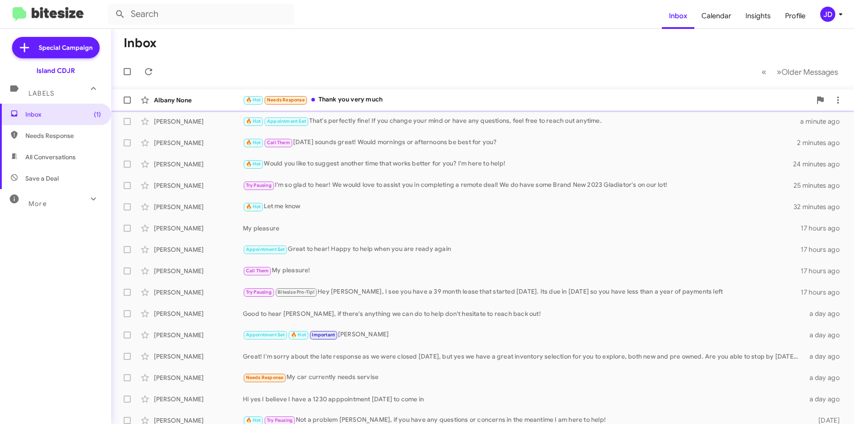
click at [355, 100] on div "🔥 Hot Needs Response Thank you very much" at bounding box center [527, 100] width 569 height 10
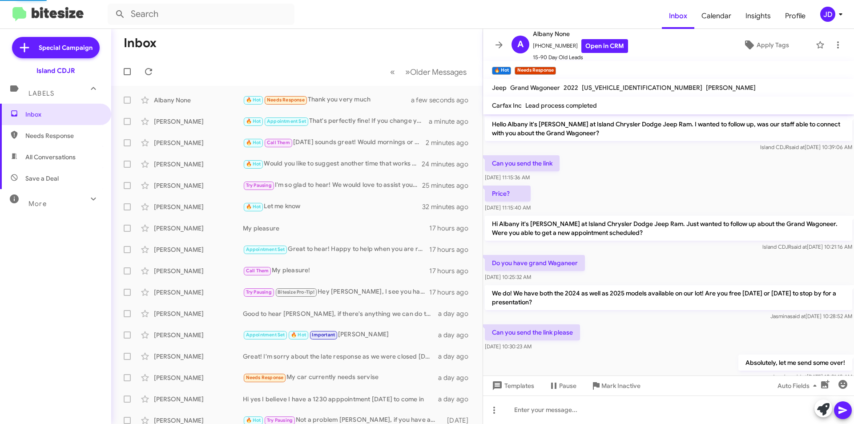
scroll to position [433, 0]
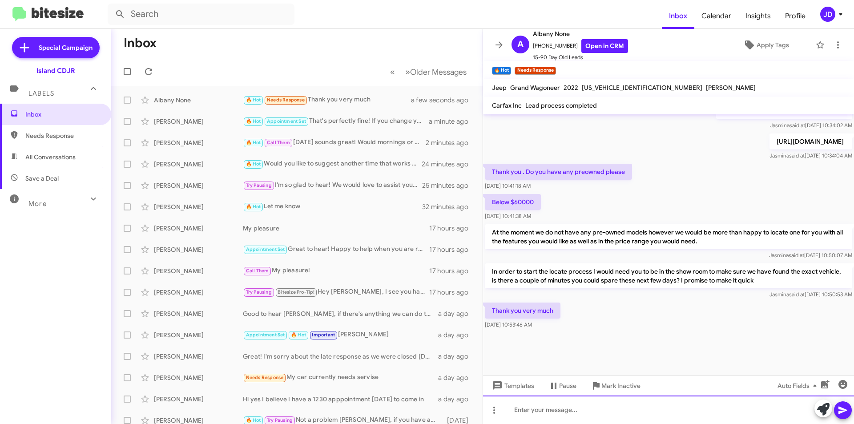
click at [657, 418] on div at bounding box center [668, 410] width 371 height 28
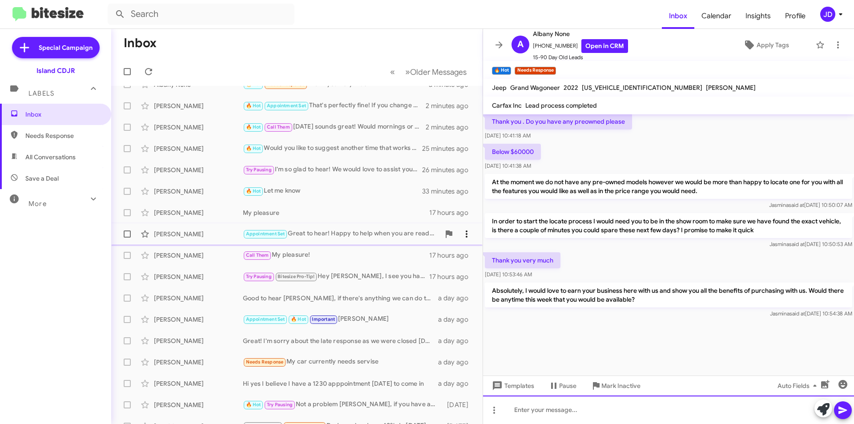
scroll to position [0, 0]
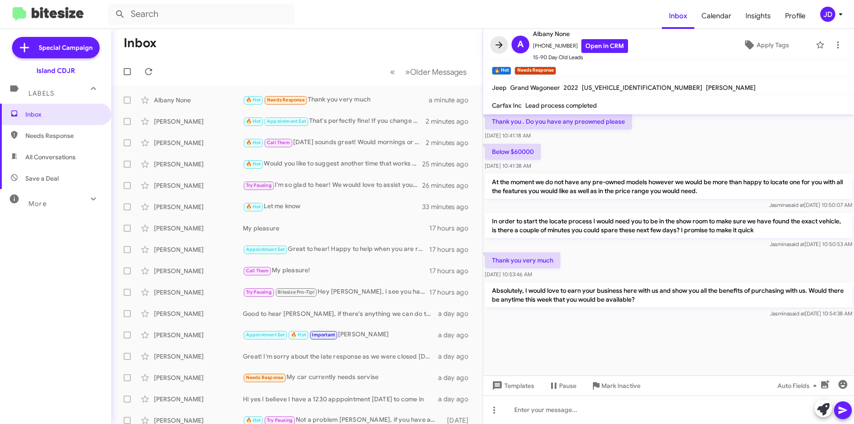
click at [497, 44] on icon at bounding box center [499, 44] width 7 height 7
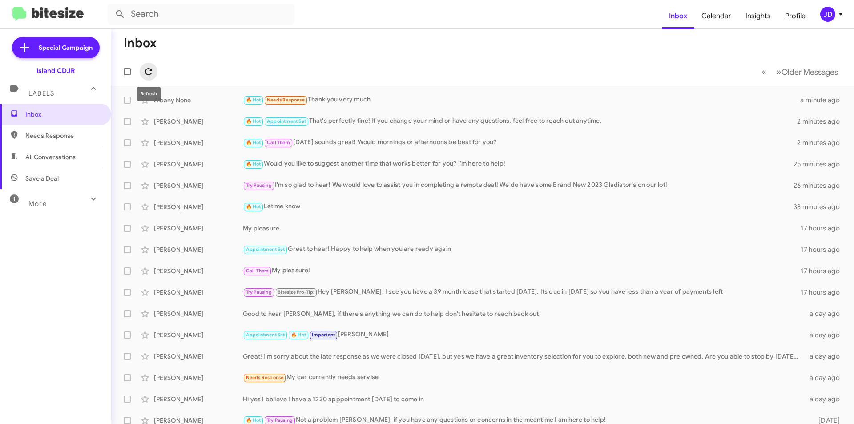
click at [146, 73] on icon at bounding box center [148, 71] width 7 height 7
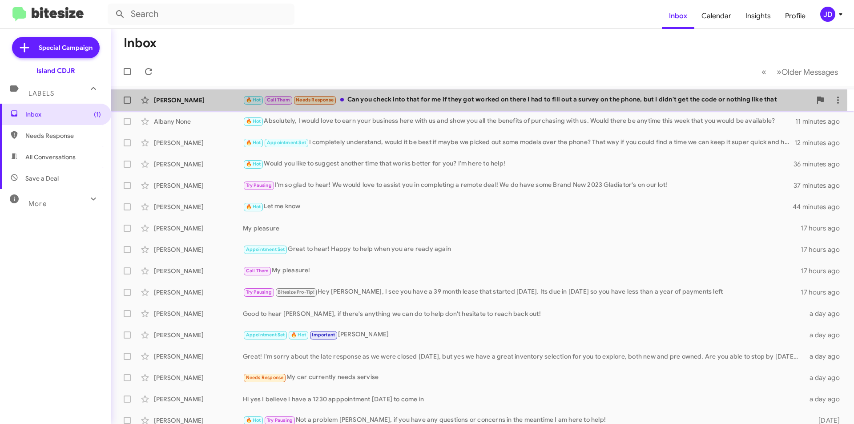
click at [403, 102] on div "🔥 Hot Call Them Needs Response Can you check into that for me if they got worke…" at bounding box center [527, 100] width 569 height 10
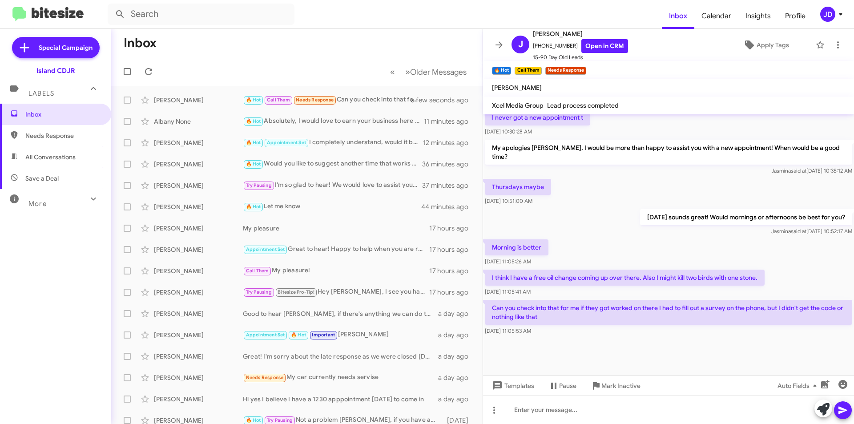
scroll to position [424, 0]
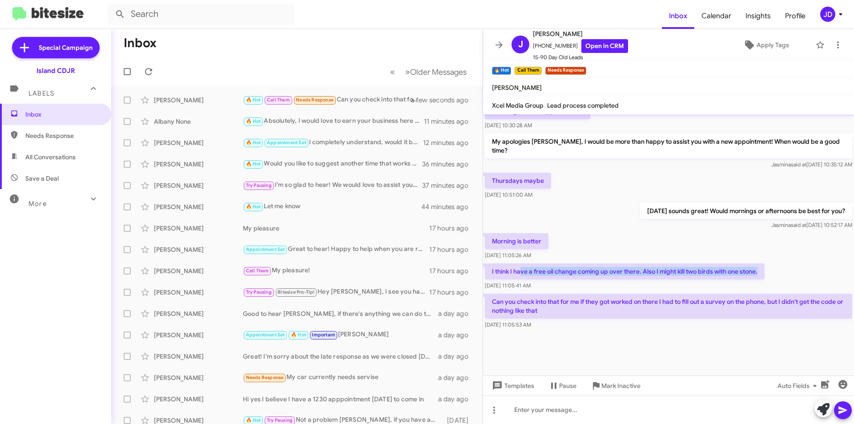
drag, startPoint x: 521, startPoint y: 273, endPoint x: 762, endPoint y: 274, distance: 241.2
click at [762, 274] on p "I think I have a free oil change coming up over there. Also I might kill two bi…" at bounding box center [625, 271] width 280 height 16
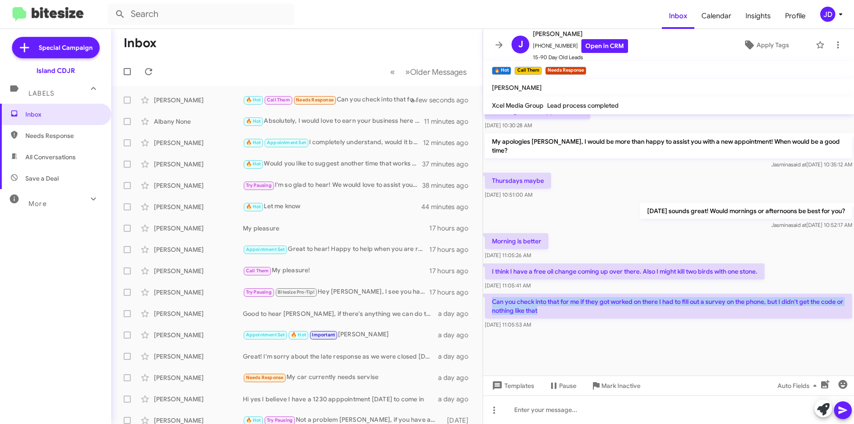
drag, startPoint x: 569, startPoint y: 311, endPoint x: 490, endPoint y: 300, distance: 79.5
click at [490, 300] on p "Can you check into that for me if they got worked on there I had to fill out a …" at bounding box center [669, 306] width 368 height 25
drag, startPoint x: 490, startPoint y: 300, endPoint x: 560, endPoint y: 313, distance: 71.4
click at [560, 313] on p "Can you check into that for me if they got worked on there I had to fill out a …" at bounding box center [669, 306] width 368 height 25
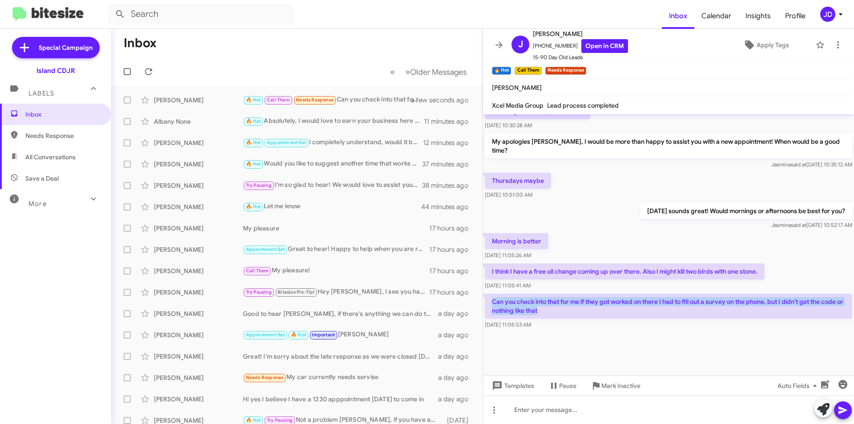
click at [560, 313] on p "Can you check into that for me if they got worked on there I had to fill out a …" at bounding box center [669, 306] width 368 height 25
drag, startPoint x: 571, startPoint y: 313, endPoint x: 485, endPoint y: 298, distance: 86.7
click at [485, 298] on p "Can you check into that for me if they got worked on there I had to fill out a …" at bounding box center [669, 306] width 368 height 25
drag, startPoint x: 485, startPoint y: 298, endPoint x: 619, endPoint y: 317, distance: 134.8
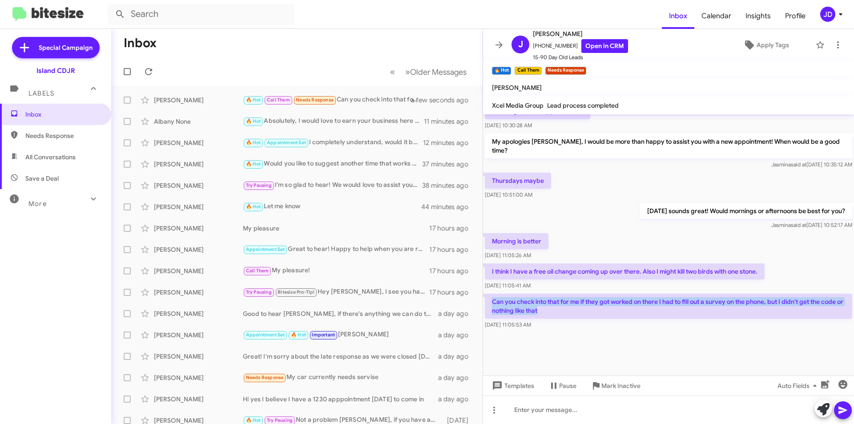
click at [619, 317] on p "Can you check into that for me if they got worked on there I had to fill out a …" at bounding box center [669, 306] width 368 height 25
click at [620, 314] on p "Can you check into that for me if they got worked on there I had to fill out a …" at bounding box center [669, 306] width 368 height 25
drag, startPoint x: 620, startPoint y: 314, endPoint x: 502, endPoint y: 297, distance: 118.6
click at [502, 297] on p "Can you check into that for me if they got worked on there I had to fill out a …" at bounding box center [669, 306] width 368 height 25
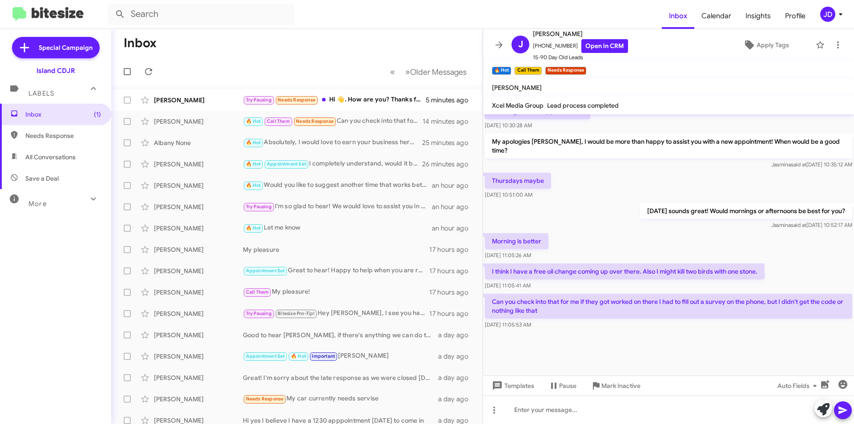
click at [488, 42] on mat-toolbar "[PERSON_NAME] [PHONE_NUMBER] Open in CRM 15-90 Day Old Leads Apply Tags" at bounding box center [668, 45] width 371 height 32
click at [494, 43] on icon at bounding box center [499, 45] width 11 height 11
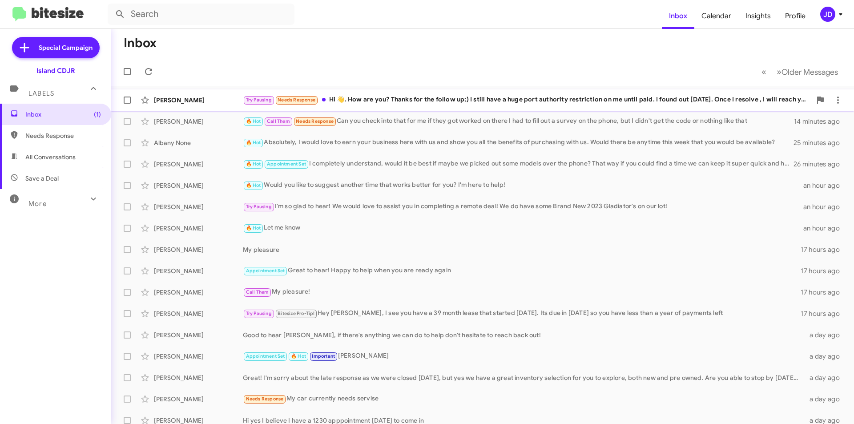
click at [517, 102] on div "Try Pausing Needs Response Hi 👋. How are you? Thanks for the follow up;) I stil…" at bounding box center [527, 100] width 569 height 10
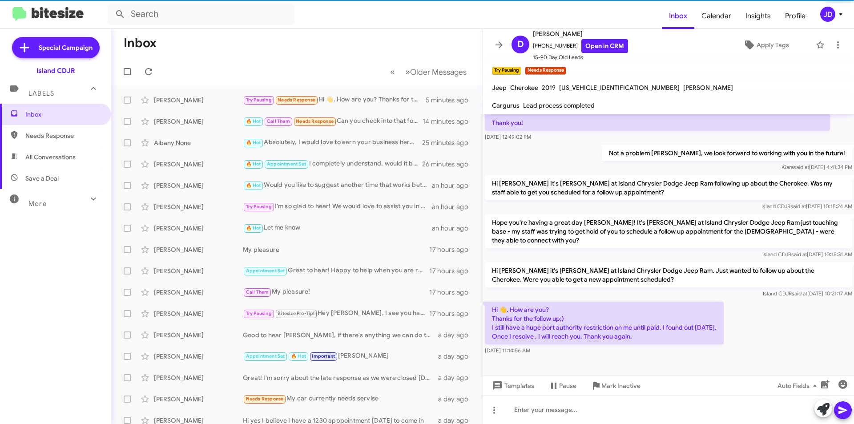
scroll to position [174, 0]
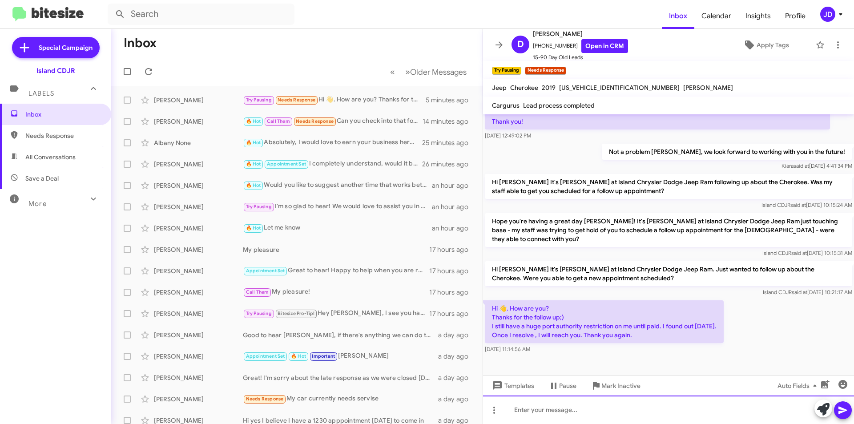
click at [615, 412] on div at bounding box center [668, 410] width 371 height 28
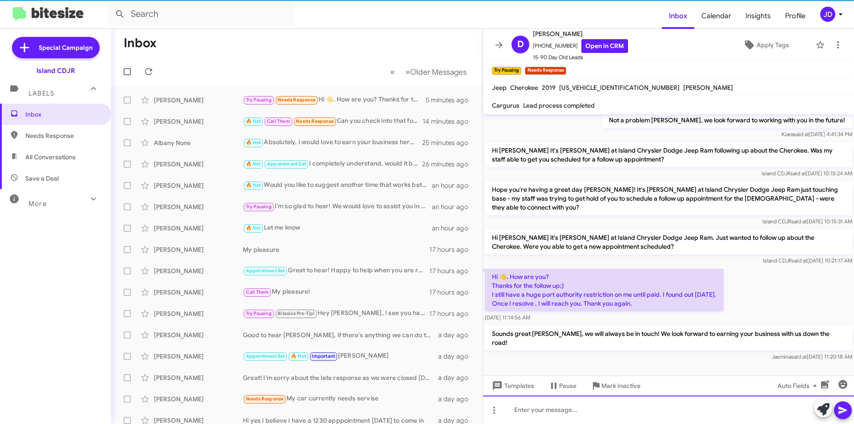
scroll to position [206, 0]
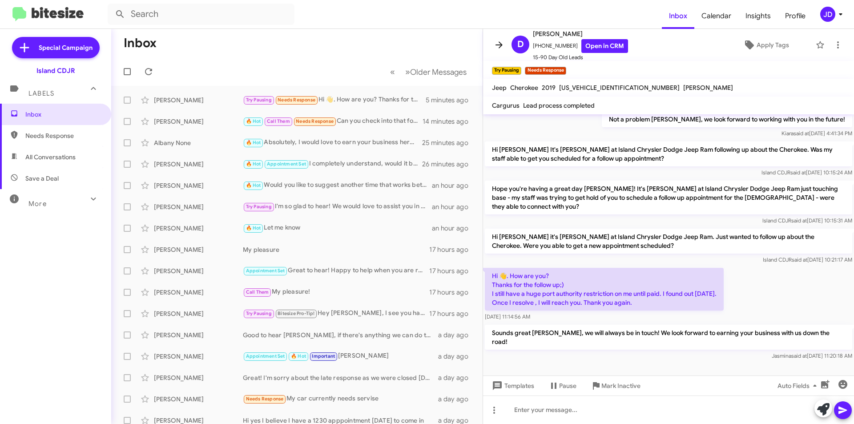
click at [493, 43] on span at bounding box center [499, 45] width 18 height 11
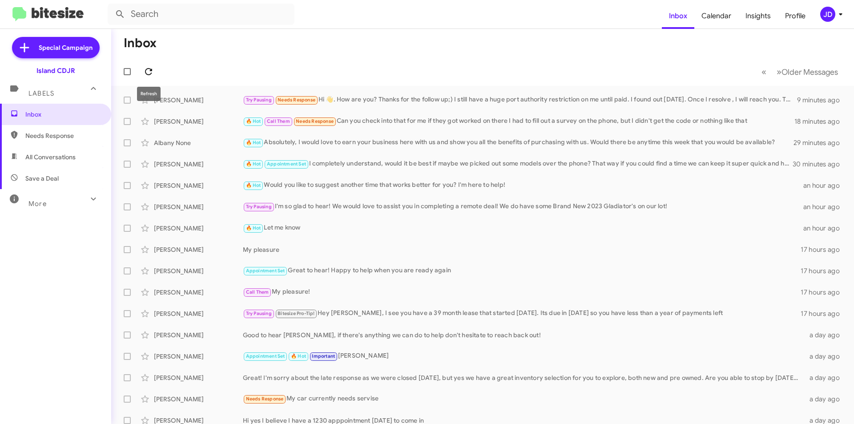
click at [150, 68] on icon at bounding box center [148, 71] width 11 height 11
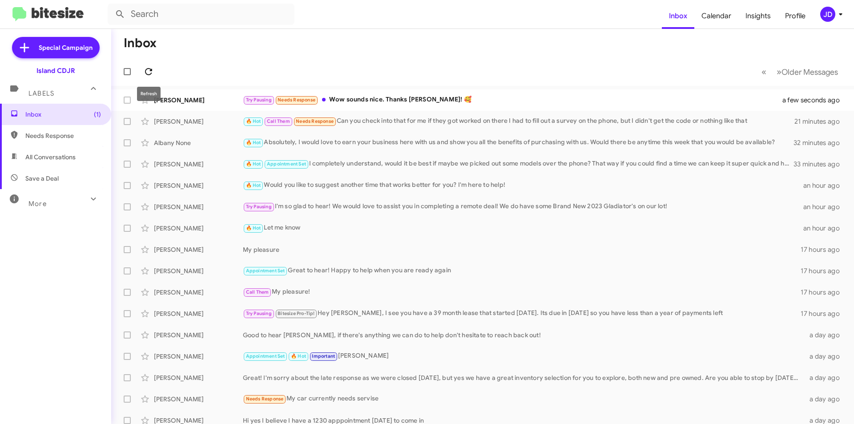
click at [150, 70] on icon at bounding box center [148, 71] width 7 height 7
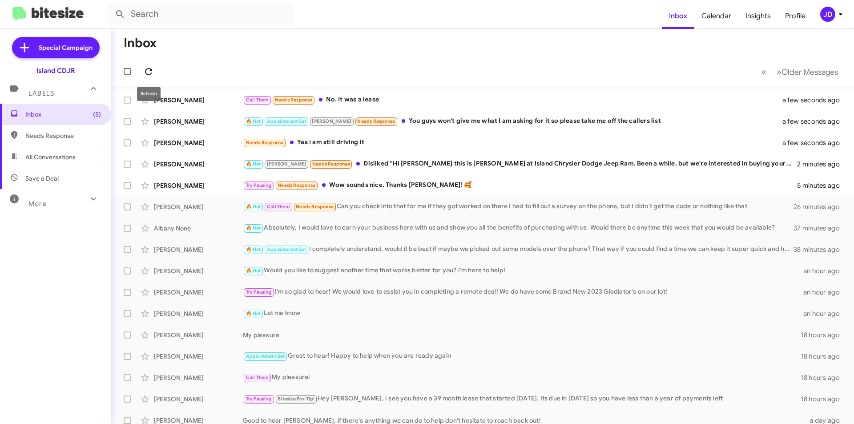
click at [152, 76] on icon at bounding box center [148, 71] width 11 height 11
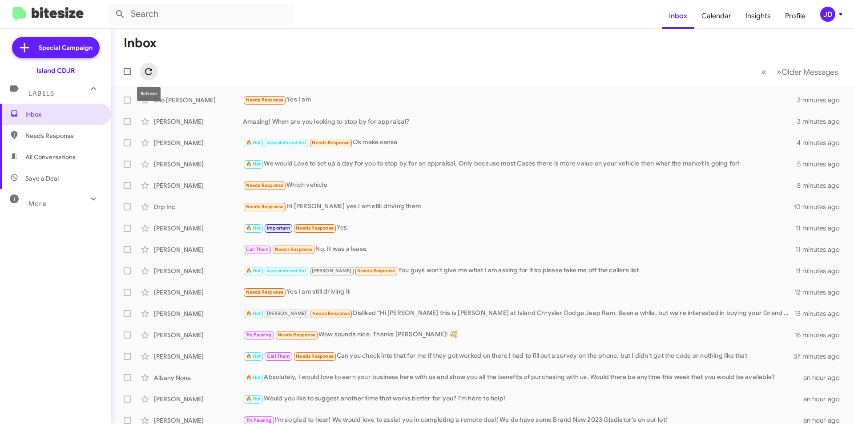
click at [152, 73] on icon at bounding box center [148, 71] width 11 height 11
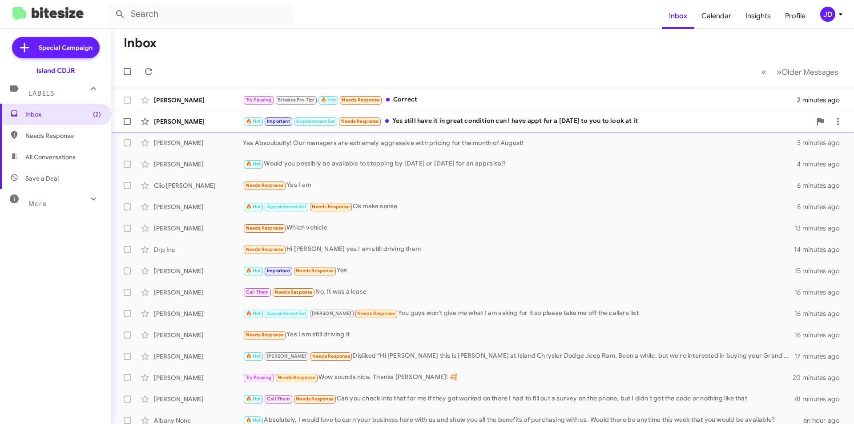
click at [476, 124] on div "🔥 Hot Important Appointment Set Needs Response Yes still have it in great condi…" at bounding box center [527, 121] width 569 height 10
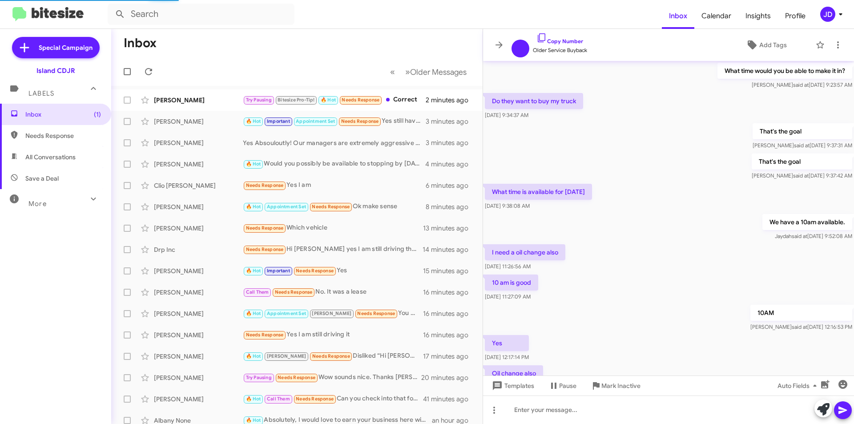
scroll to position [330, 0]
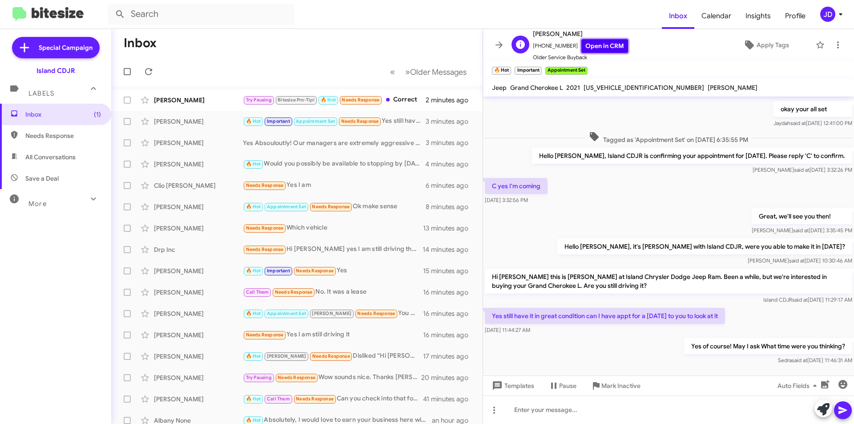
click at [584, 44] on link "Open in CRM" at bounding box center [605, 46] width 47 height 14
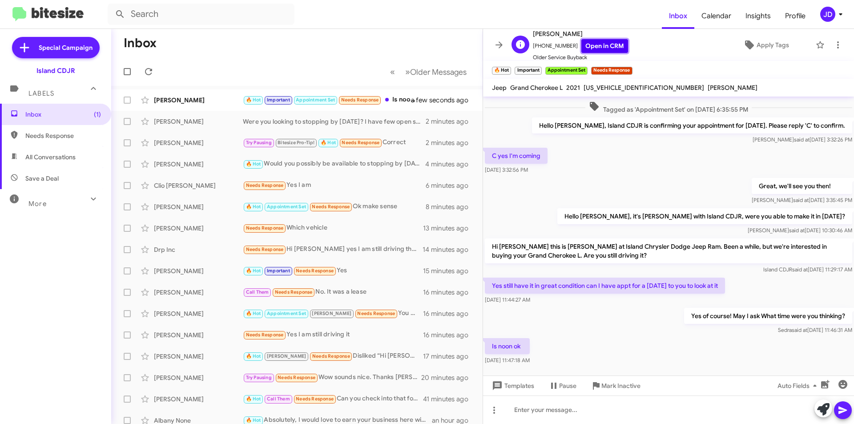
scroll to position [366, 0]
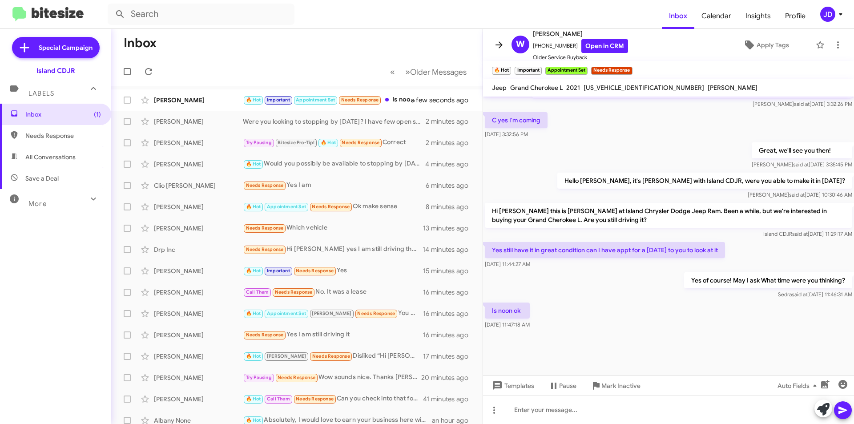
click at [501, 44] on icon at bounding box center [499, 44] width 7 height 7
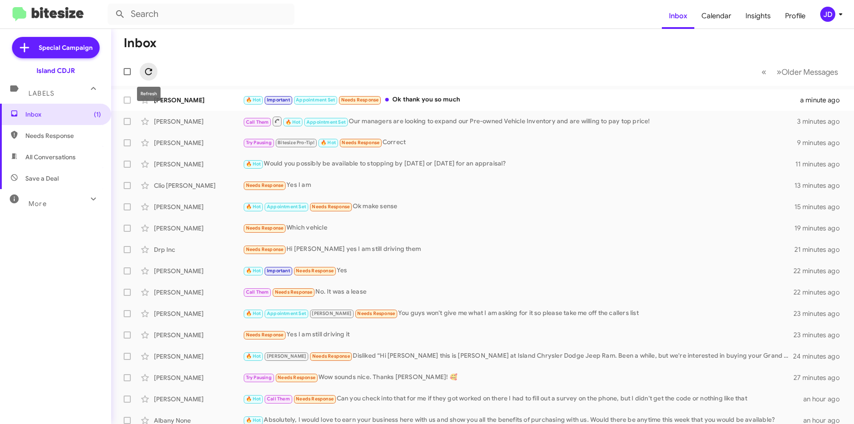
click at [151, 66] on button at bounding box center [149, 72] width 18 height 18
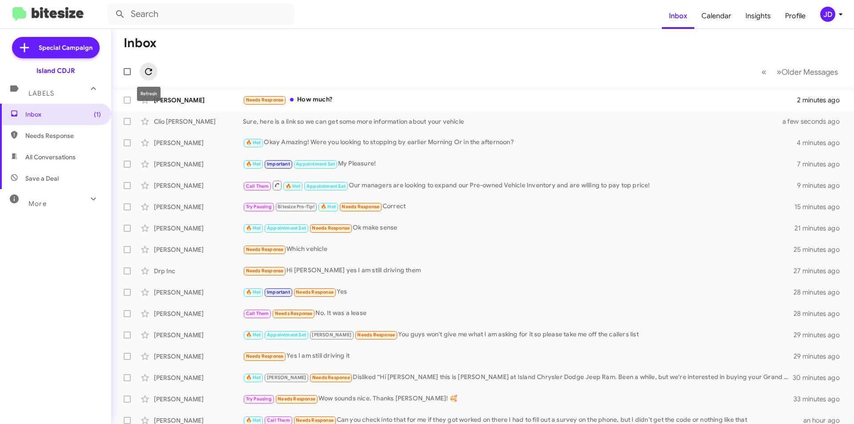
click at [144, 69] on icon at bounding box center [148, 71] width 11 height 11
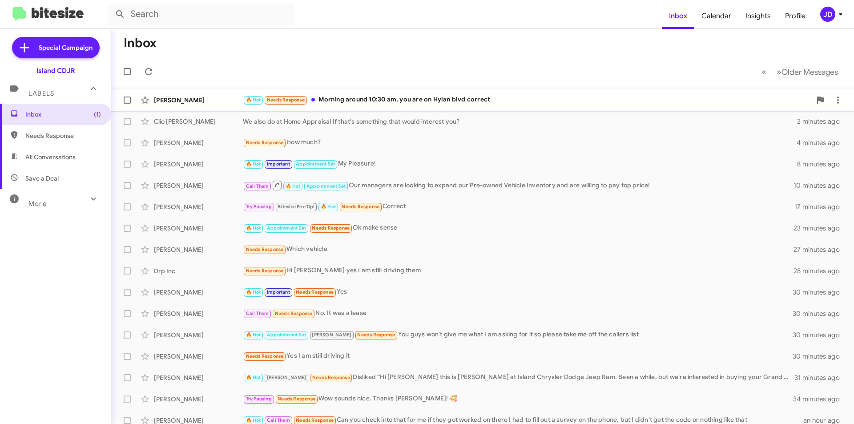
click at [323, 103] on div "🔥 Hot Needs Response Morning around 10:30 am, you are on Hylan blvd correct" at bounding box center [527, 100] width 569 height 10
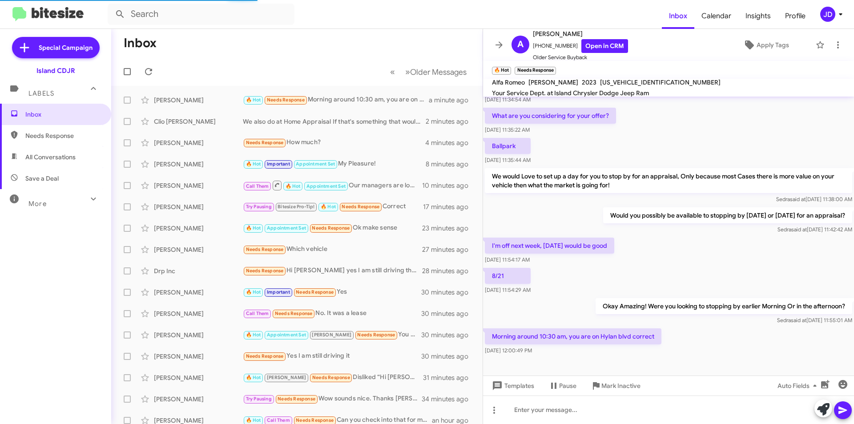
scroll to position [268, 0]
click at [486, 44] on mat-toolbar "A [PERSON_NAME] [PHONE_NUMBER] Open in CRM Older Service Buyback Apply Tags" at bounding box center [668, 45] width 371 height 32
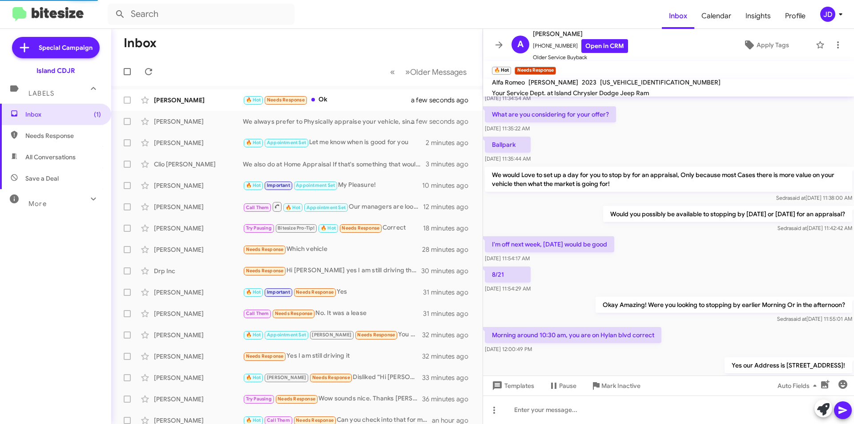
scroll to position [365, 0]
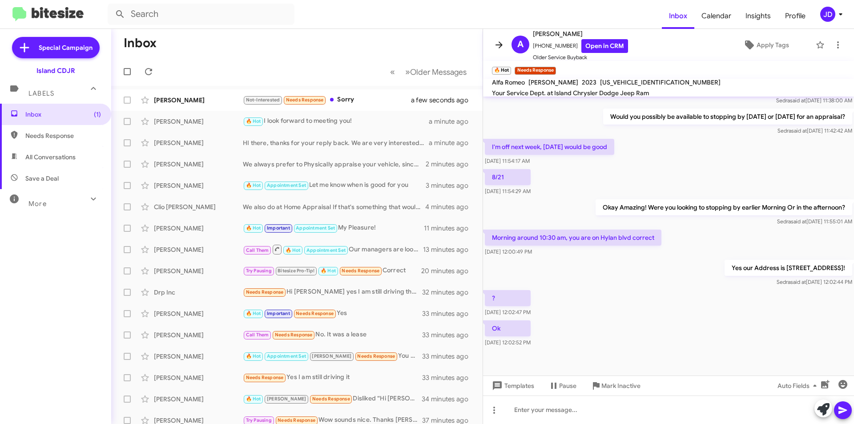
click at [499, 48] on icon at bounding box center [499, 45] width 11 height 11
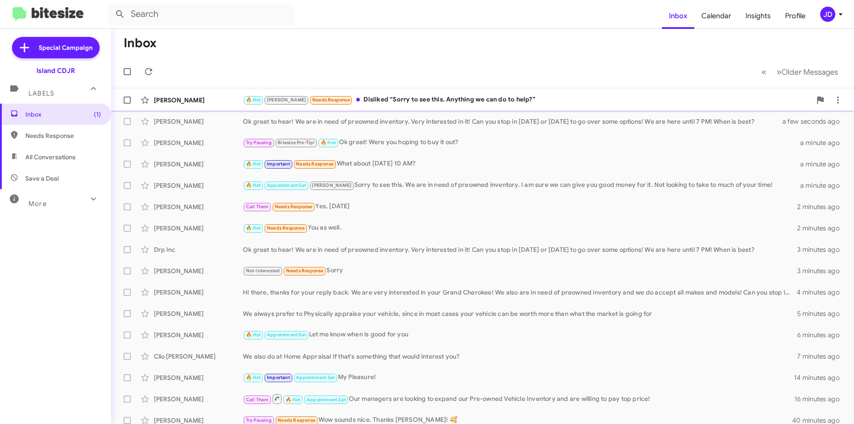
click at [217, 93] on div "[PERSON_NAME] 🔥 Hot [PERSON_NAME] Needs Response Disliked “Sorry to see this. A…" at bounding box center [482, 100] width 729 height 18
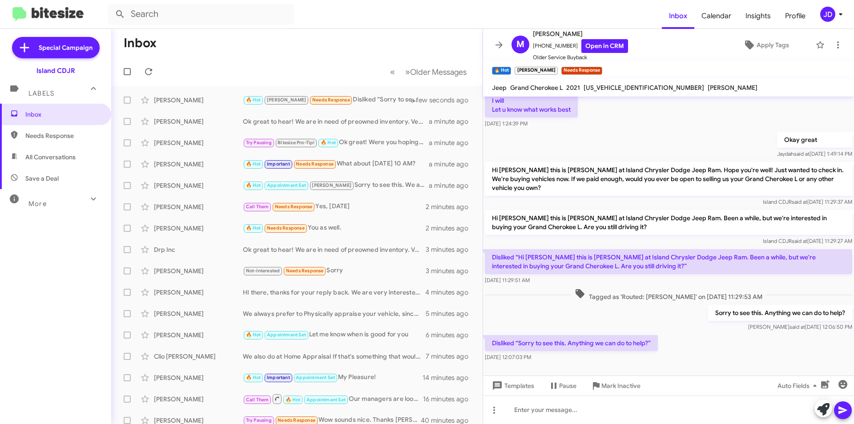
scroll to position [154, 0]
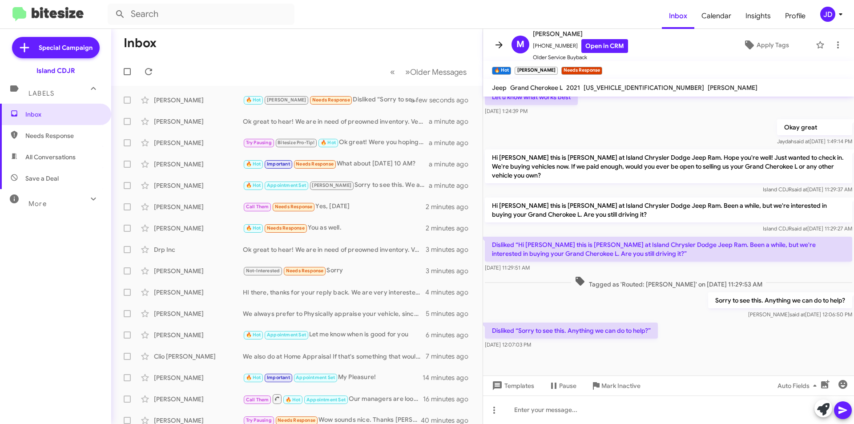
click at [496, 50] on icon at bounding box center [499, 45] width 11 height 11
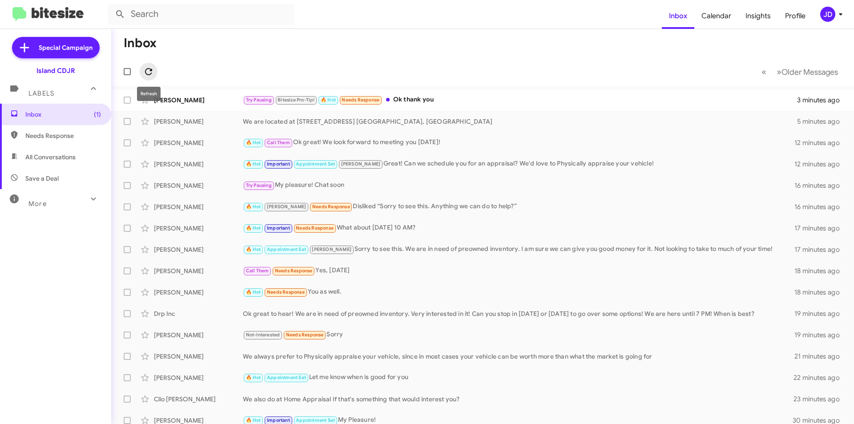
click at [146, 72] on icon at bounding box center [148, 71] width 11 height 11
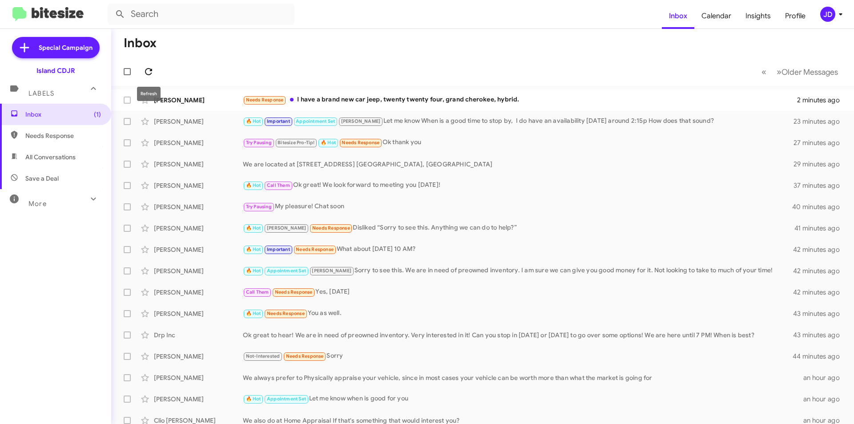
click at [150, 68] on icon at bounding box center [148, 71] width 11 height 11
click at [345, 98] on div "Needs Response What kind of car are you looking to Sell me?" at bounding box center [527, 100] width 569 height 10
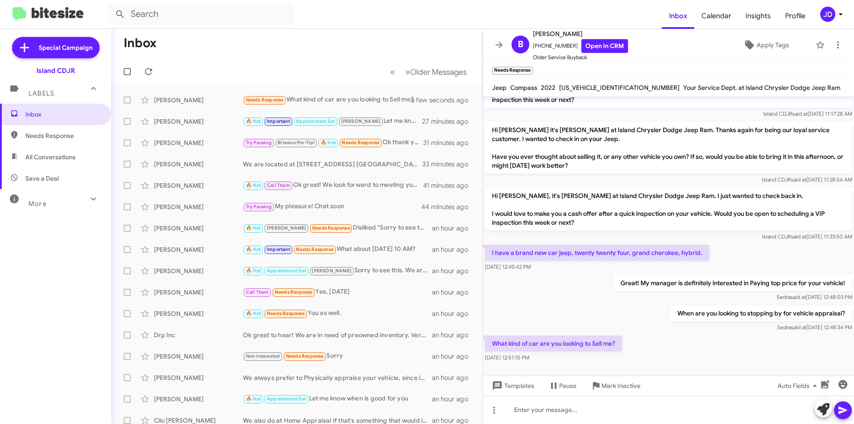
scroll to position [105, 0]
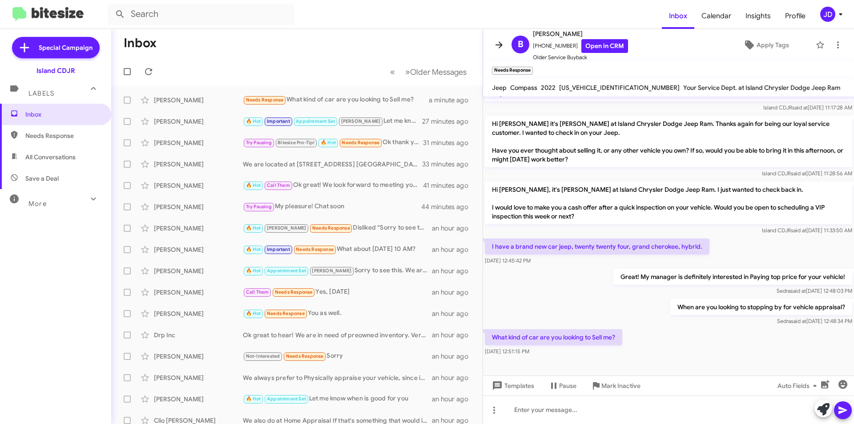
click at [497, 47] on icon at bounding box center [499, 45] width 11 height 11
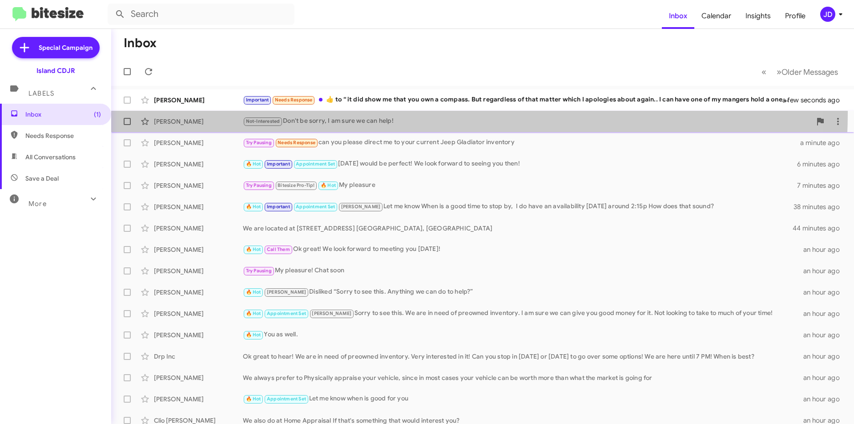
click at [384, 113] on div "[PERSON_NAME] Not-Interested Don't be sorry, I am sure we can help! a minute ago" at bounding box center [482, 122] width 729 height 18
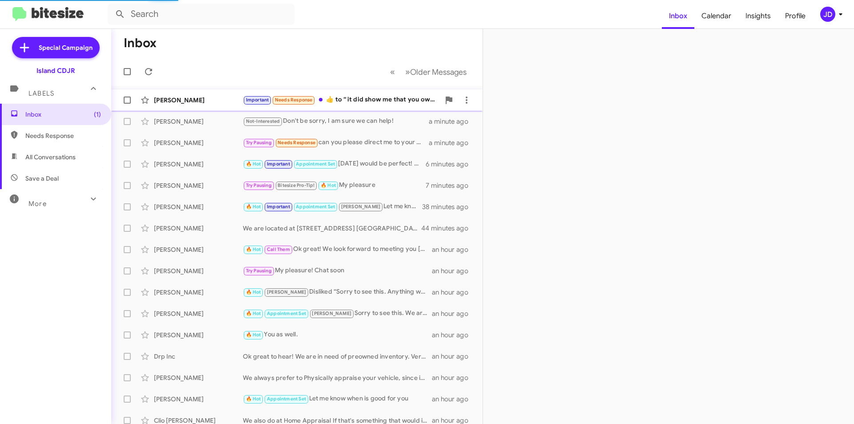
click at [367, 97] on div "Important Needs Response ​👍​ to “ it did show me that you own a compass. But re…" at bounding box center [341, 100] width 197 height 10
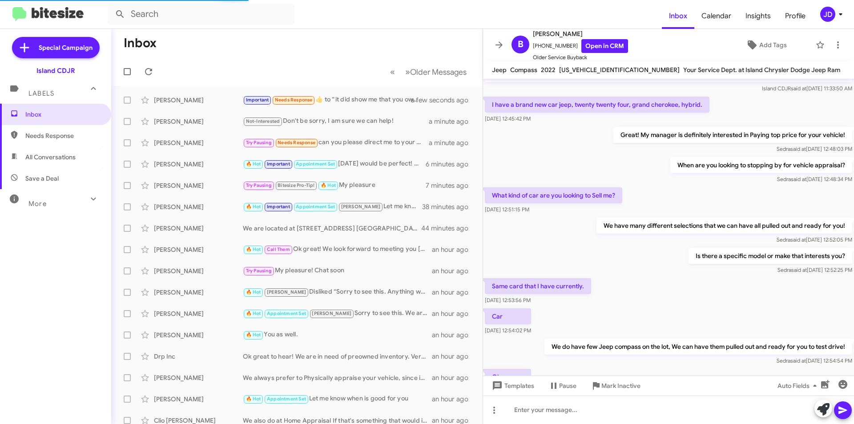
scroll to position [415, 0]
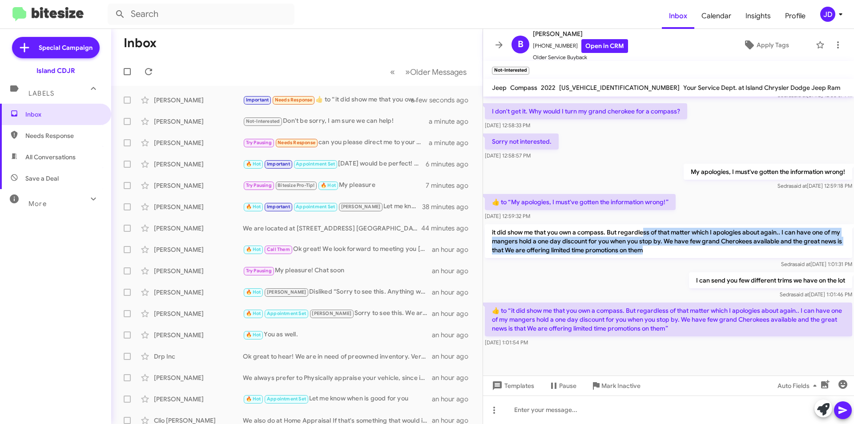
drag, startPoint x: 644, startPoint y: 232, endPoint x: 679, endPoint y: 248, distance: 39.0
click at [679, 248] on p "it did show me that you own a compass. But regardless of that matter which I ap…" at bounding box center [669, 241] width 368 height 34
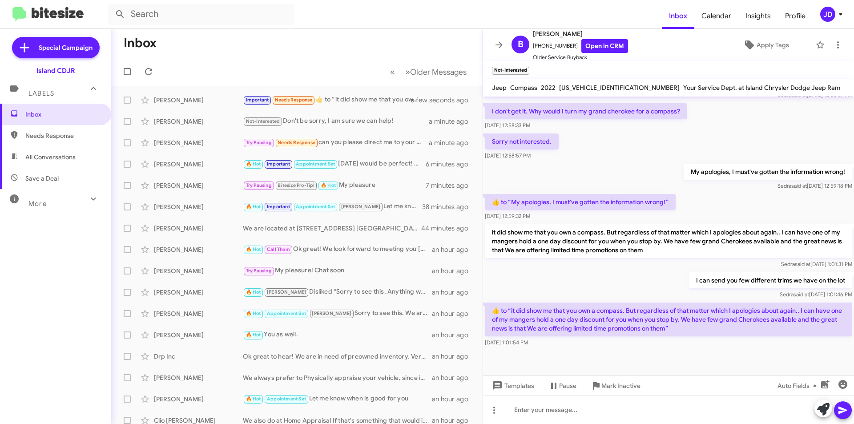
drag, startPoint x: 679, startPoint y: 248, endPoint x: 671, endPoint y: 218, distance: 31.1
click at [671, 218] on div "Hi [PERSON_NAME], it's [PERSON_NAME] at Island Chrysler Dodge Jeep Ram. I just …" at bounding box center [668, 14] width 371 height 667
click at [671, 218] on div "[DATE] 12:59:32 PM" at bounding box center [580, 216] width 191 height 9
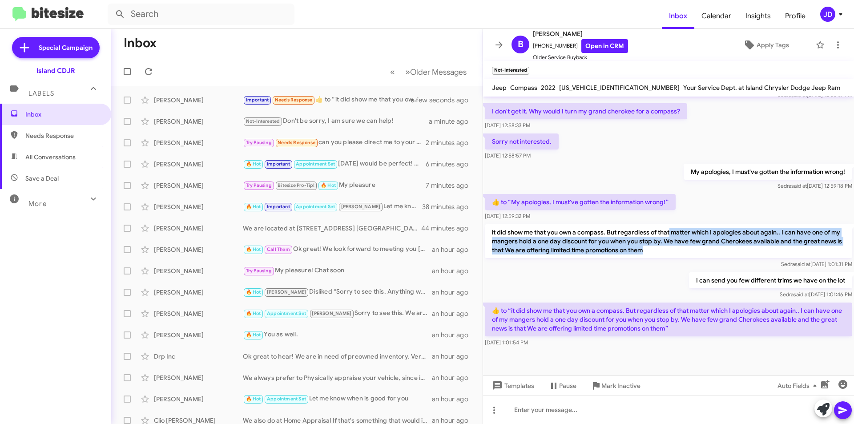
drag, startPoint x: 670, startPoint y: 228, endPoint x: 683, endPoint y: 250, distance: 24.7
click at [683, 250] on p "it did show me that you own a compass. But regardless of that matter which I ap…" at bounding box center [669, 241] width 368 height 34
drag, startPoint x: 683, startPoint y: 250, endPoint x: 493, endPoint y: 229, distance: 190.7
click at [493, 229] on p "it did show me that you own a compass. But regardless of that matter which I ap…" at bounding box center [669, 241] width 368 height 34
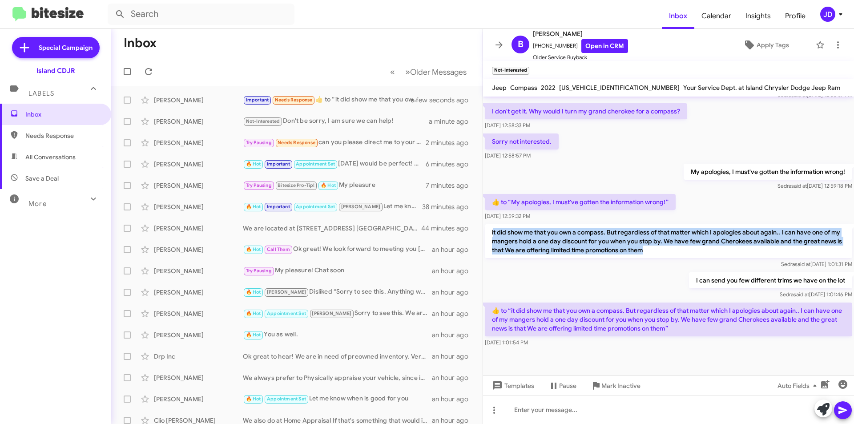
click at [493, 229] on p "it did show me that you own a compass. But regardless of that matter which I ap…" at bounding box center [669, 241] width 368 height 34
drag, startPoint x: 493, startPoint y: 229, endPoint x: 702, endPoint y: 255, distance: 210.3
click at [702, 255] on p "it did show me that you own a compass. But regardless of that matter which I ap…" at bounding box center [669, 241] width 368 height 34
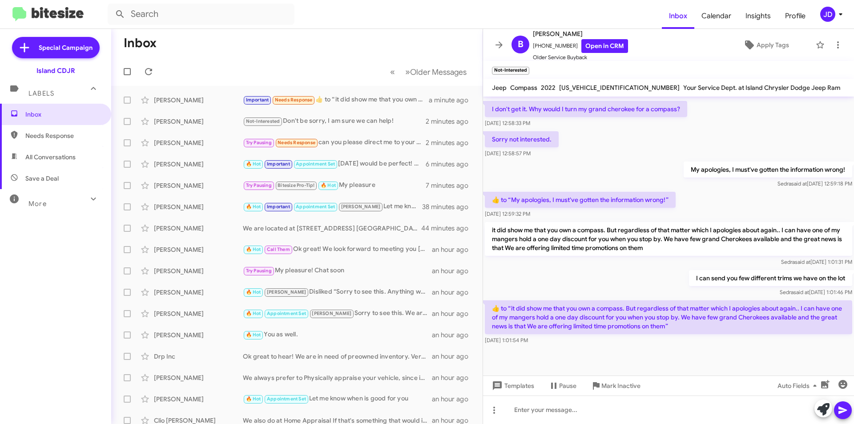
scroll to position [433, 0]
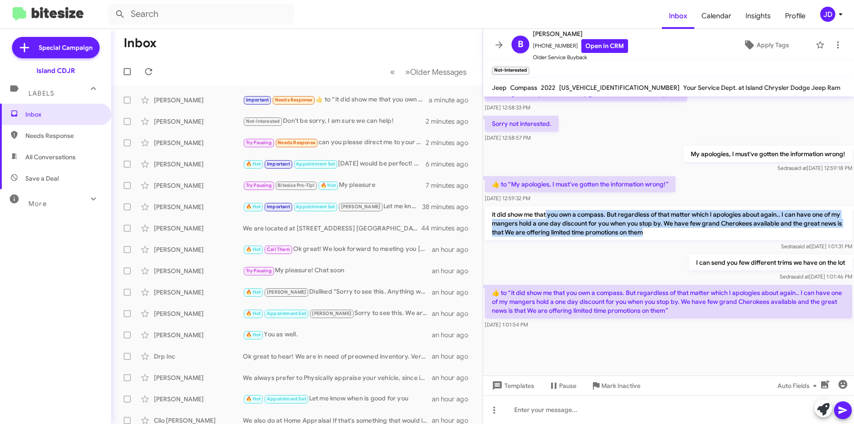
drag, startPoint x: 546, startPoint y: 213, endPoint x: 680, endPoint y: 237, distance: 136.5
click at [680, 237] on p "it did show me that you own a compass. But regardless of that matter which I ap…" at bounding box center [669, 223] width 368 height 34
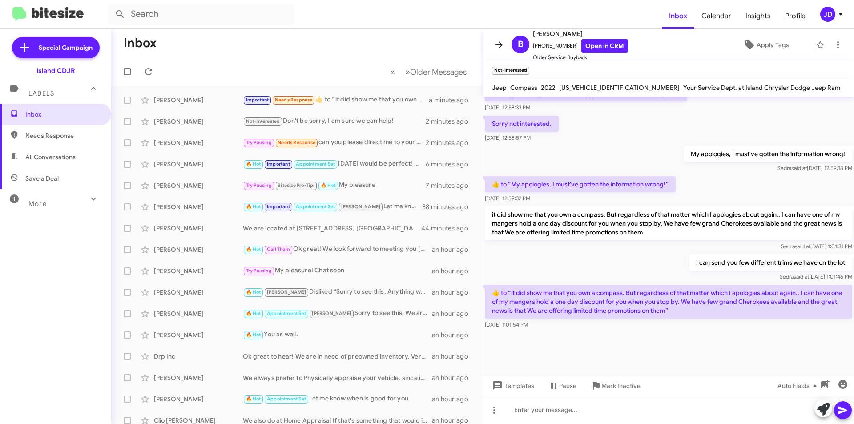
click at [498, 49] on icon at bounding box center [499, 45] width 11 height 11
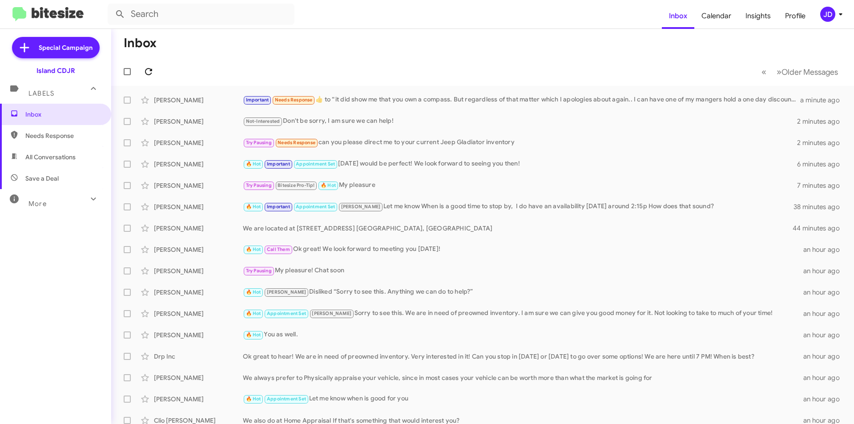
click at [151, 75] on icon at bounding box center [148, 71] width 11 height 11
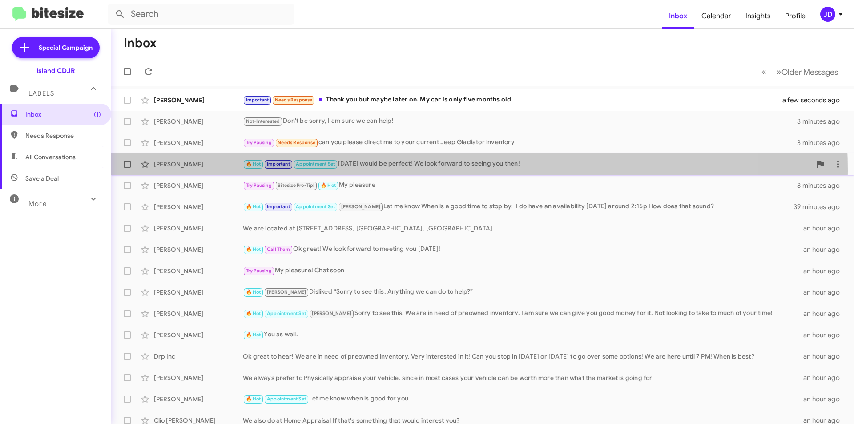
click at [351, 171] on div "[PERSON_NAME] 🔥 Hot Important Appointment Set [DATE] would be perfect! We look …" at bounding box center [482, 164] width 729 height 18
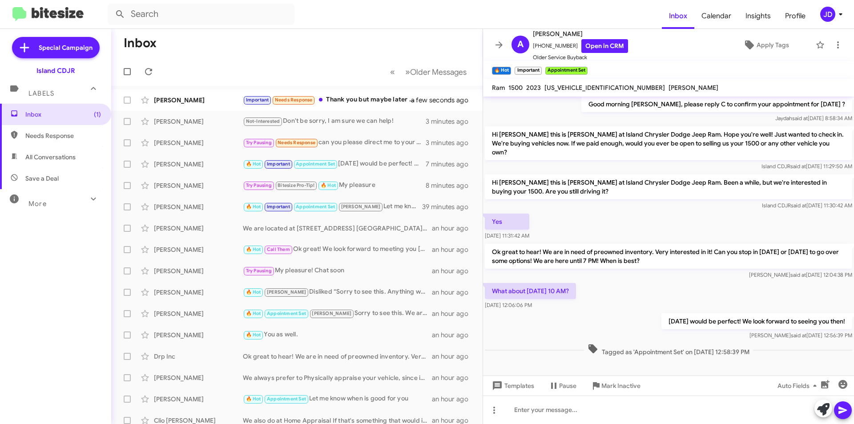
scroll to position [404, 0]
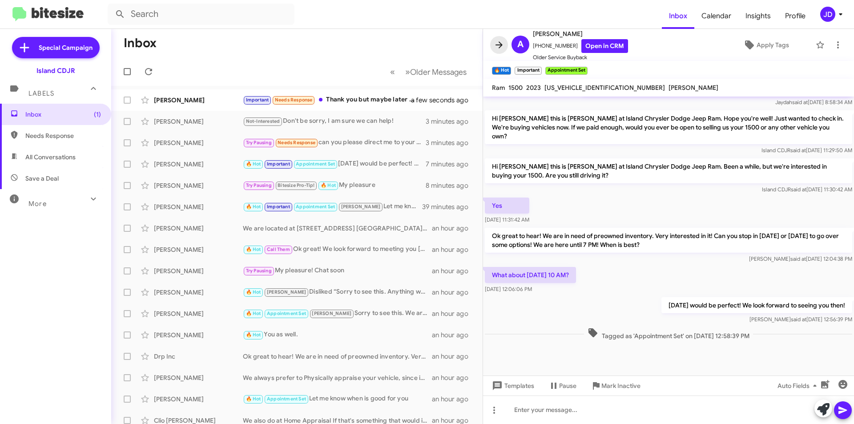
click at [495, 40] on icon at bounding box center [499, 45] width 11 height 11
